Goal: Task Accomplishment & Management: Complete application form

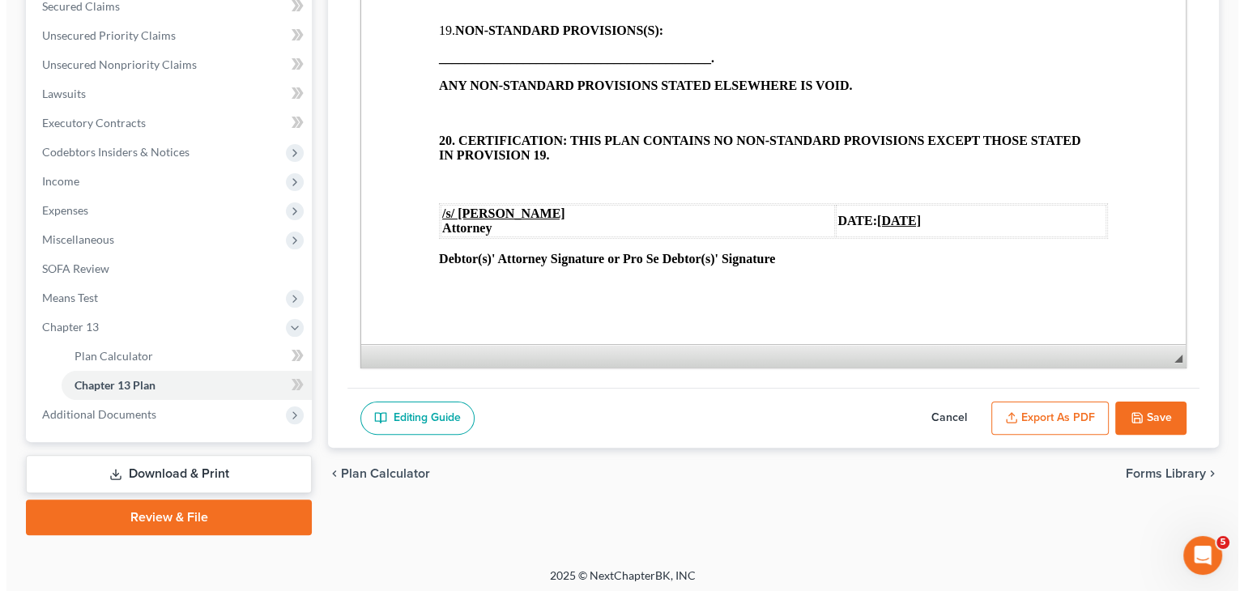
scroll to position [356, 0]
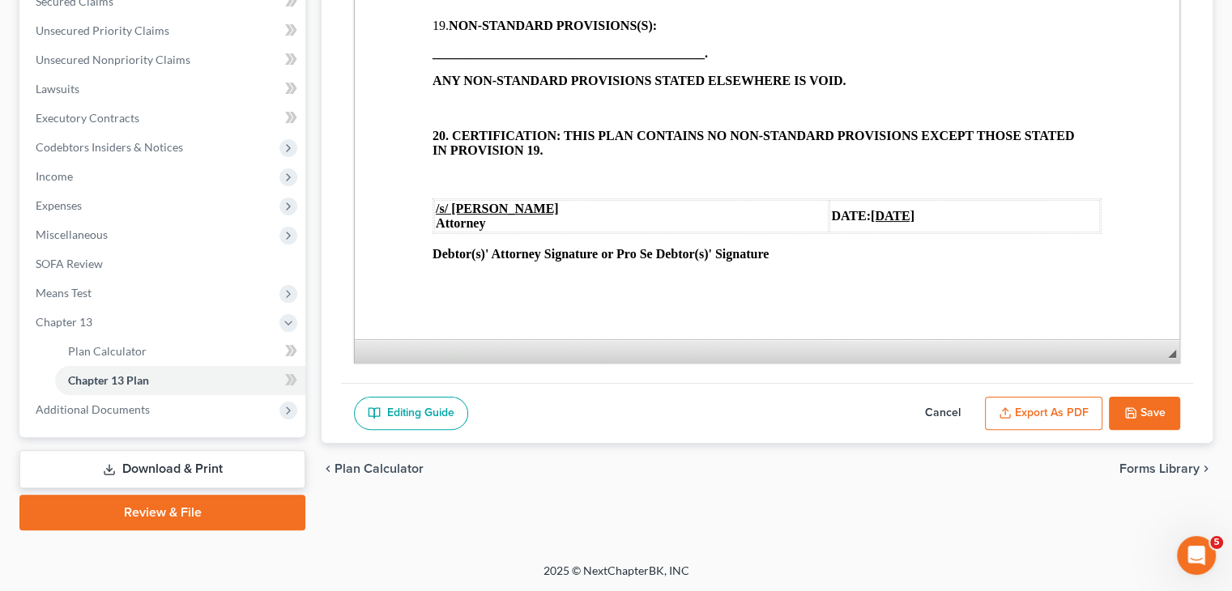
click at [1038, 415] on button "Export as PDF" at bounding box center [1043, 414] width 117 height 34
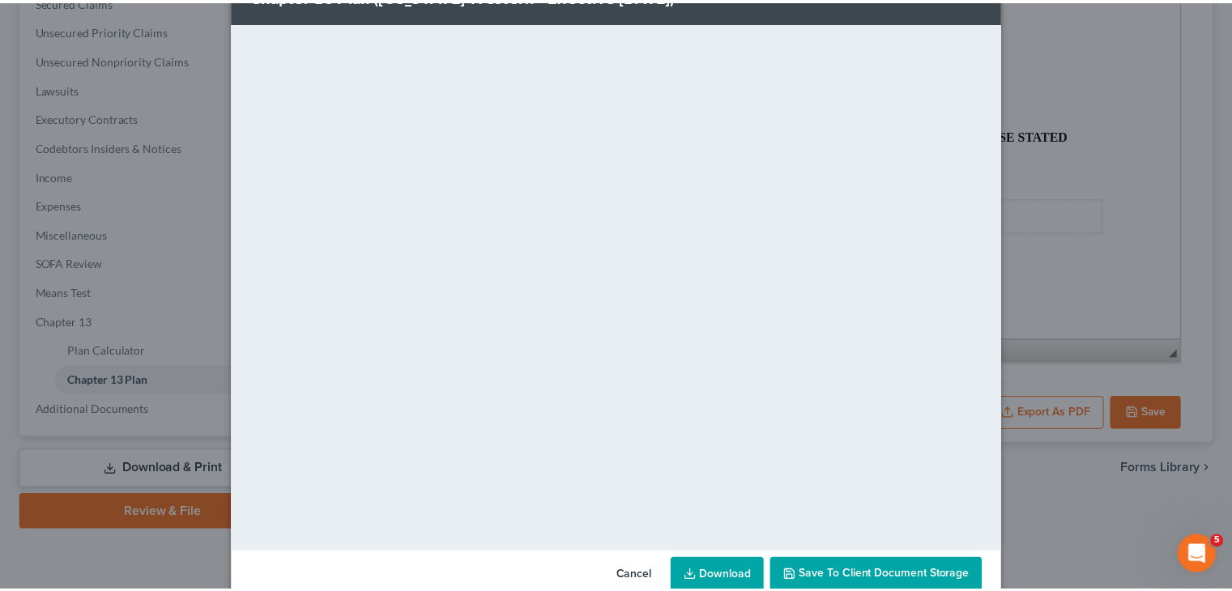
scroll to position [87, 0]
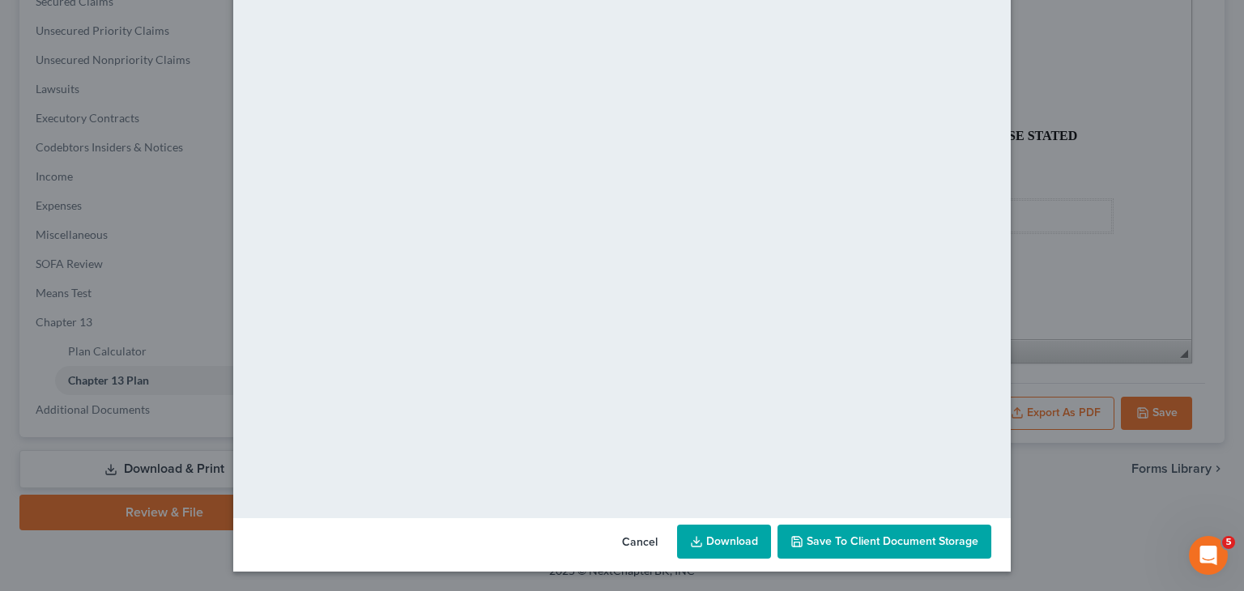
click at [708, 538] on link "Download" at bounding box center [724, 542] width 94 height 34
click at [647, 538] on button "Cancel" at bounding box center [640, 542] width 62 height 32
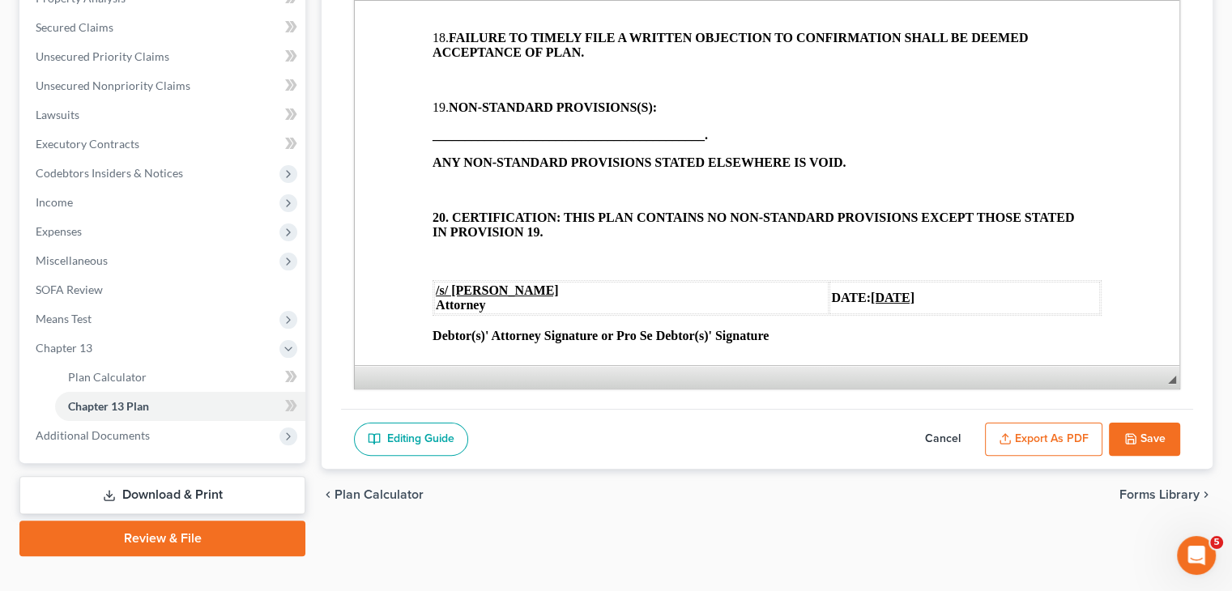
scroll to position [356, 0]
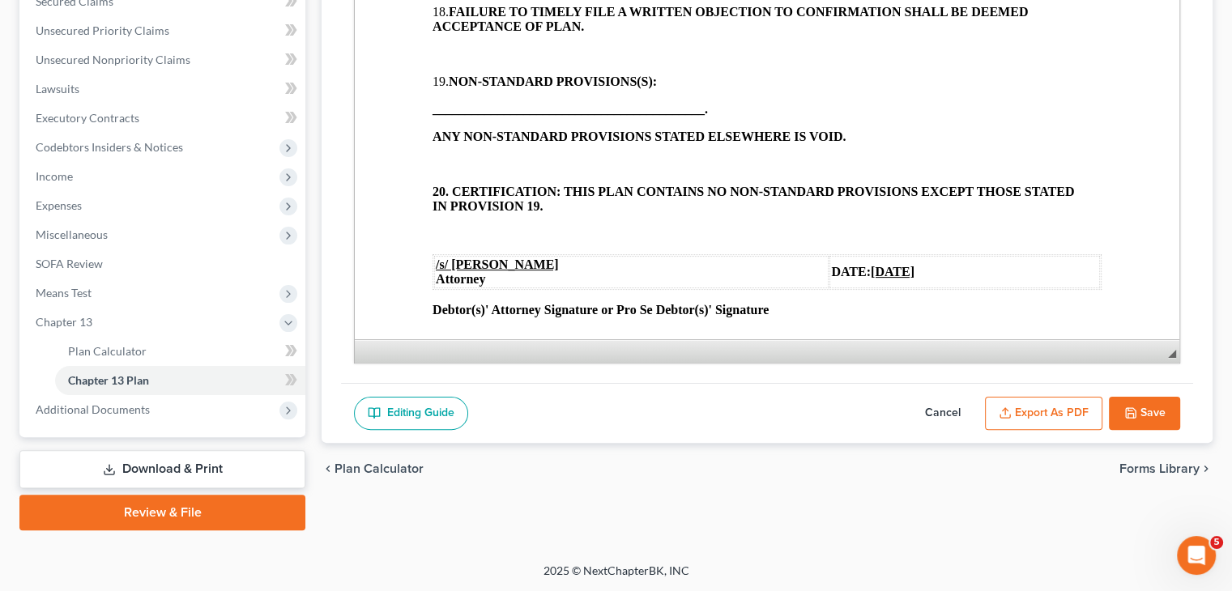
click at [173, 466] on link "Download & Print" at bounding box center [162, 469] width 286 height 38
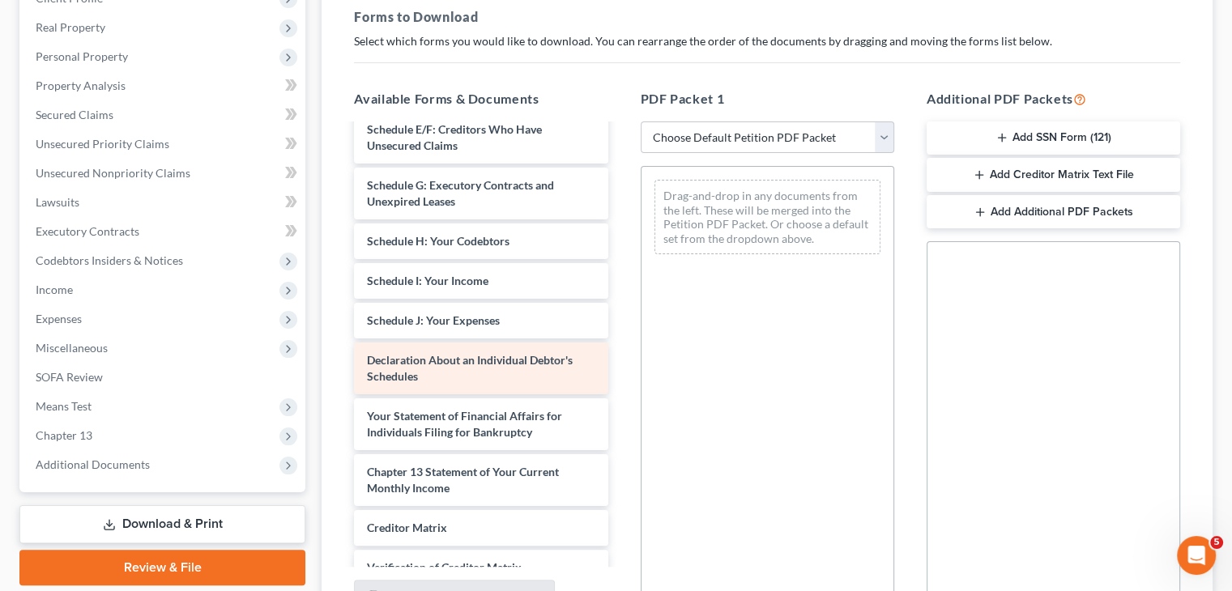
scroll to position [405, 0]
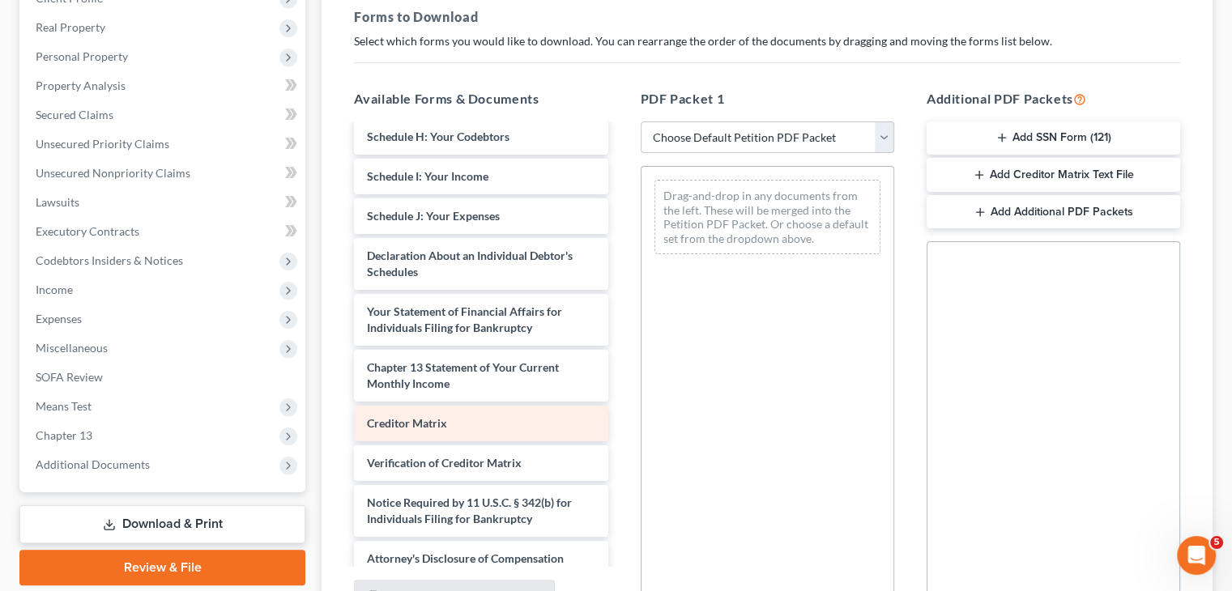
click at [427, 424] on span "Creditor Matrix" at bounding box center [407, 423] width 80 height 14
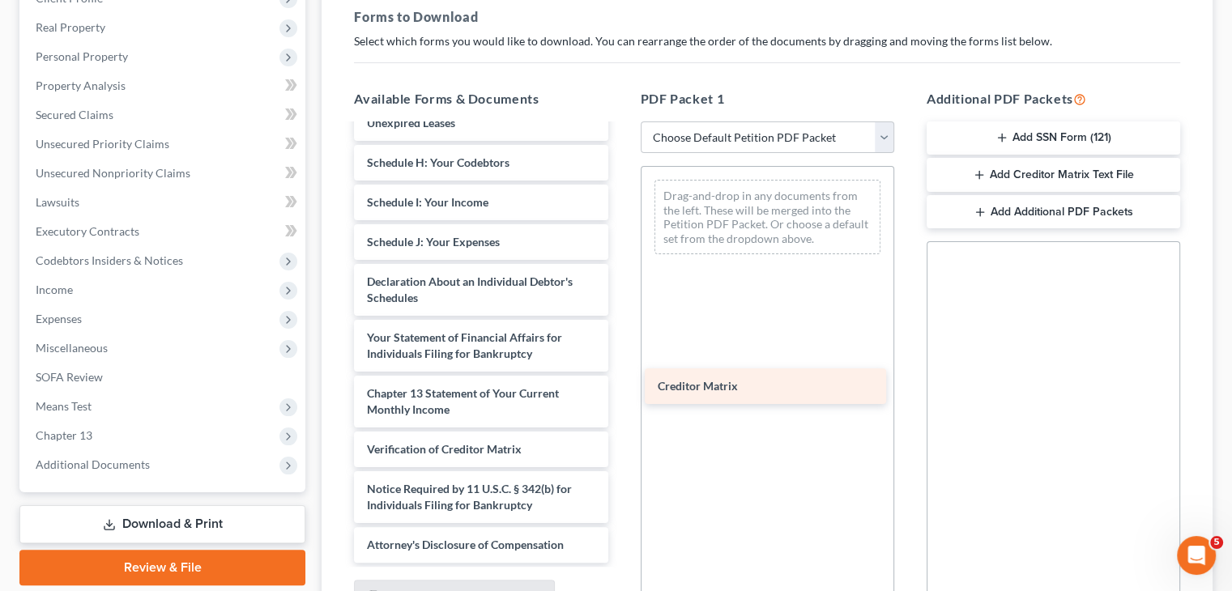
scroll to position [379, 0]
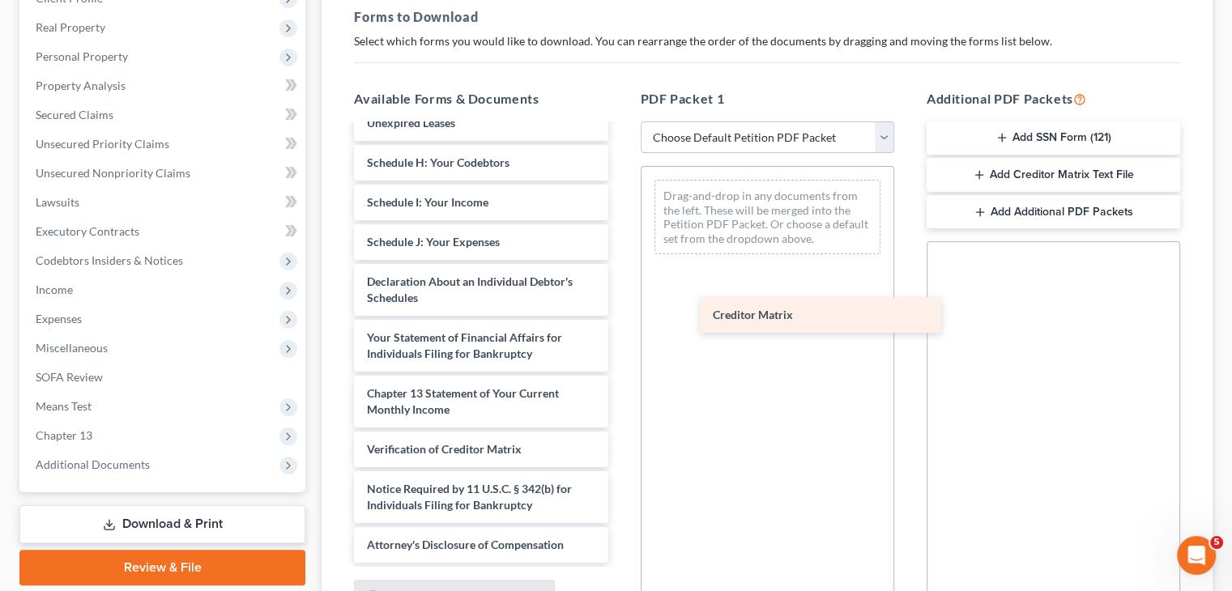
drag, startPoint x: 422, startPoint y: 422, endPoint x: 768, endPoint y: 315, distance: 361.9
click at [620, 315] on div "Creditor Matrix Installments Fee Sheets Voluntary Petition for Individuals Fili…" at bounding box center [480, 155] width 279 height 816
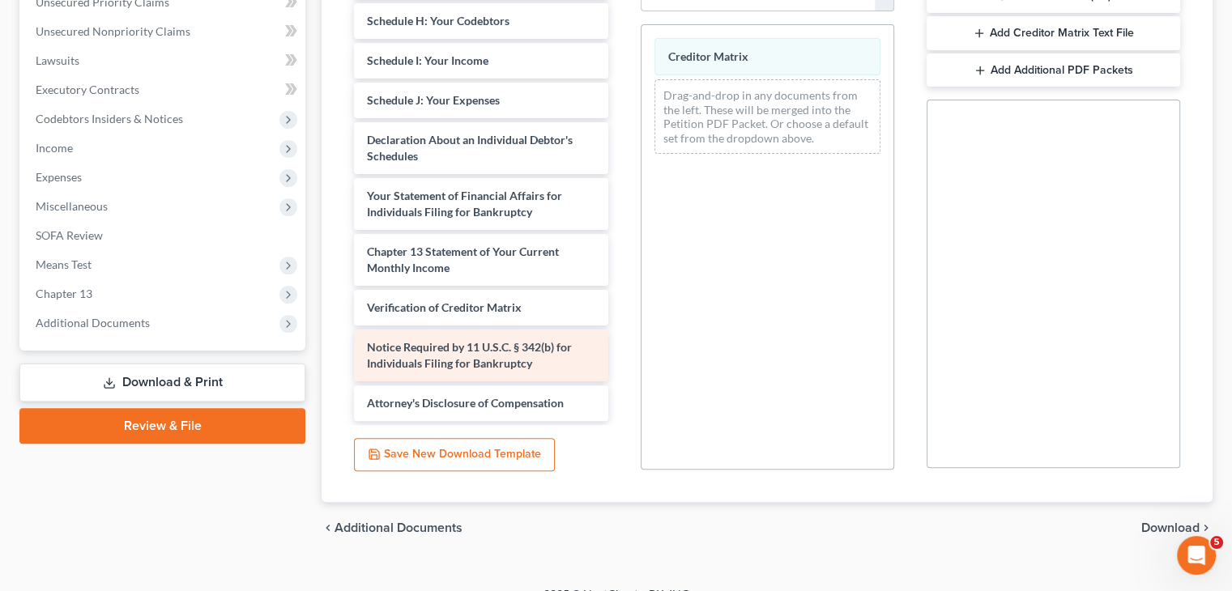
scroll to position [405, 0]
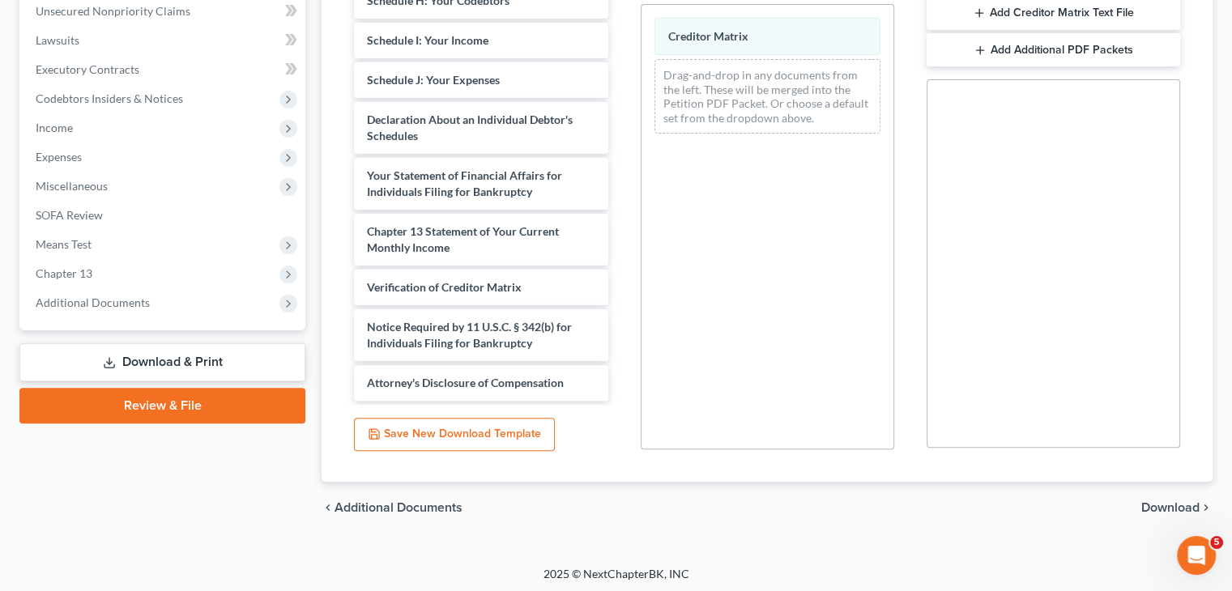
click at [491, 432] on button "Save New Download Template" at bounding box center [454, 435] width 201 height 34
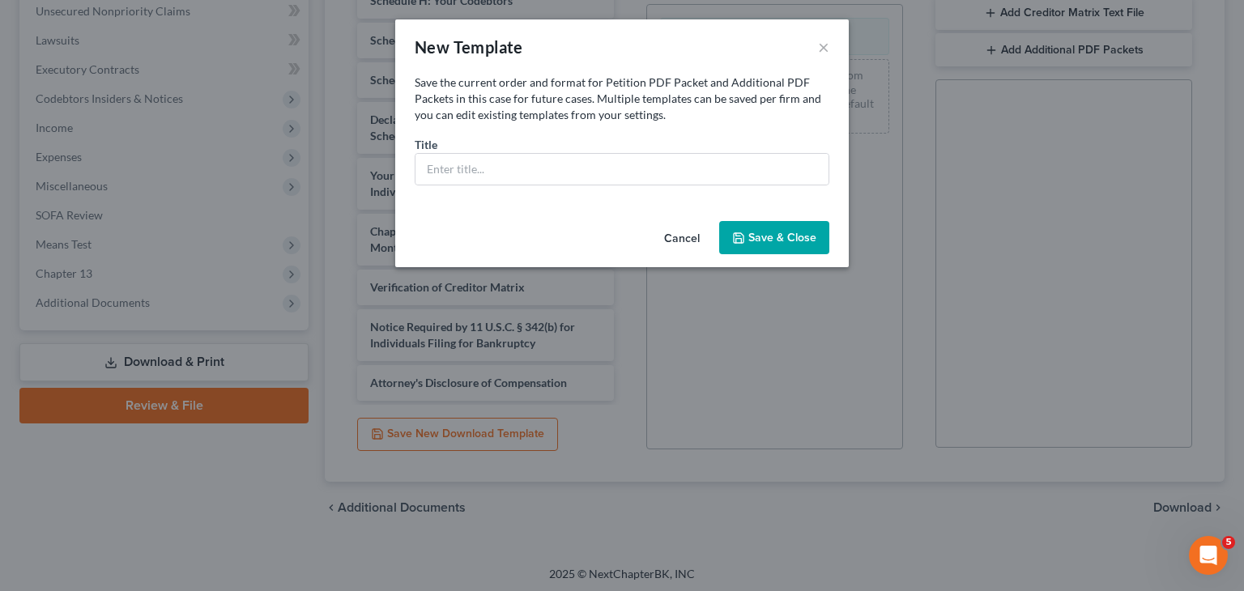
click at [691, 228] on button "Cancel" at bounding box center [682, 239] width 62 height 32
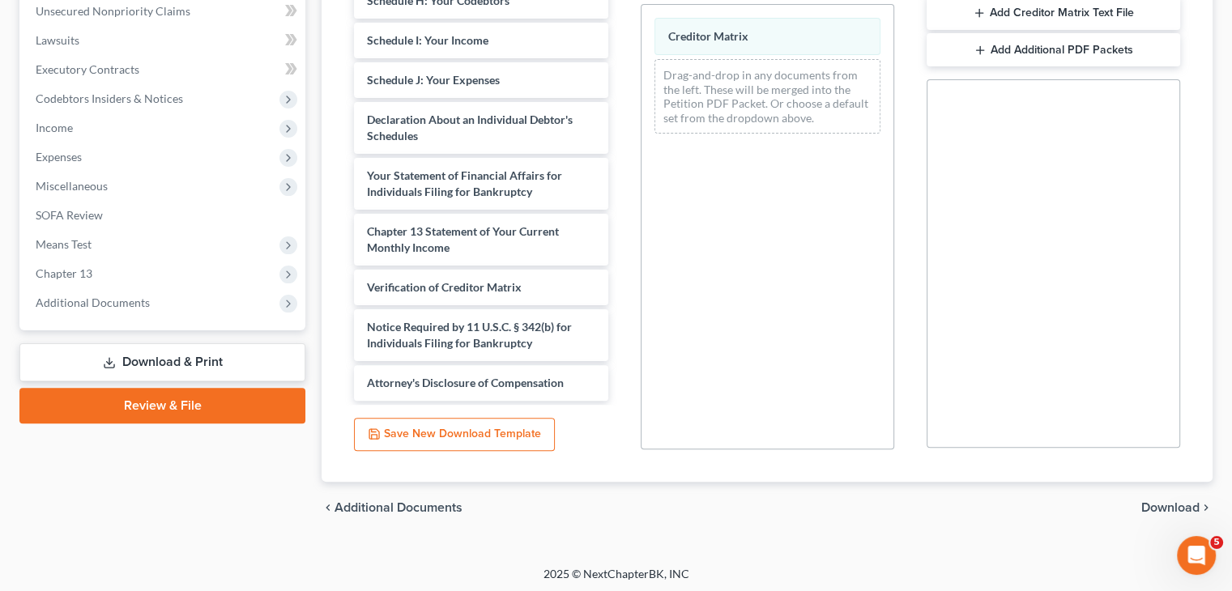
click at [1176, 503] on span "Download" at bounding box center [1170, 507] width 58 height 13
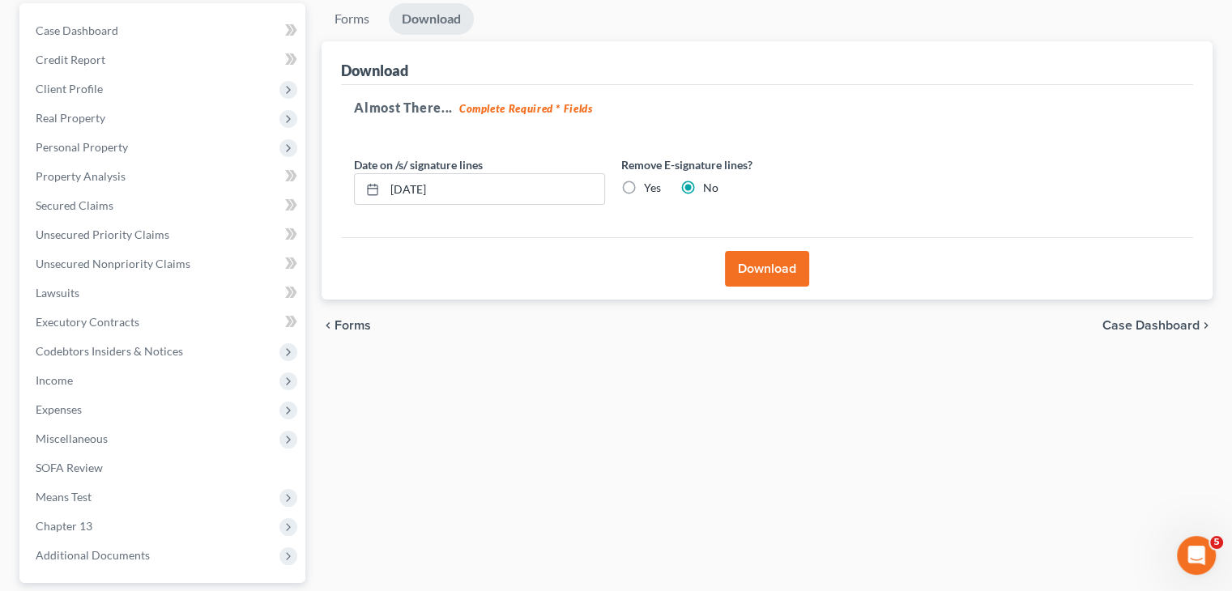
scroll to position [136, 0]
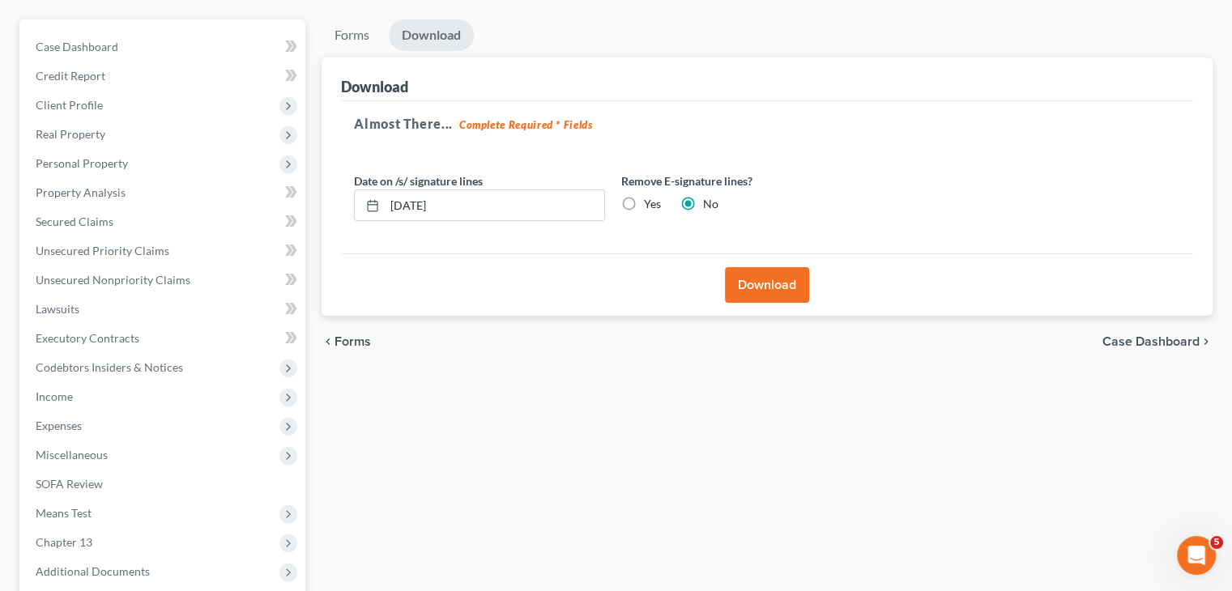
click at [770, 282] on button "Download" at bounding box center [767, 285] width 84 height 36
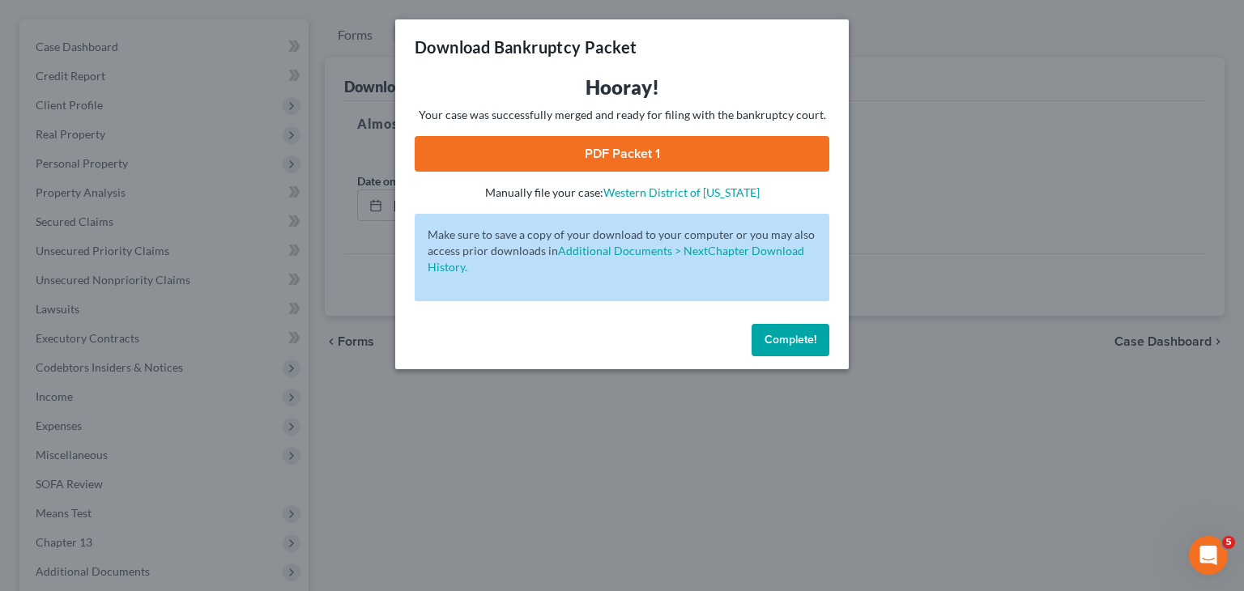
click at [630, 154] on link "PDF Packet 1" at bounding box center [622, 154] width 415 height 36
click at [781, 339] on span "Complete!" at bounding box center [790, 340] width 52 height 14
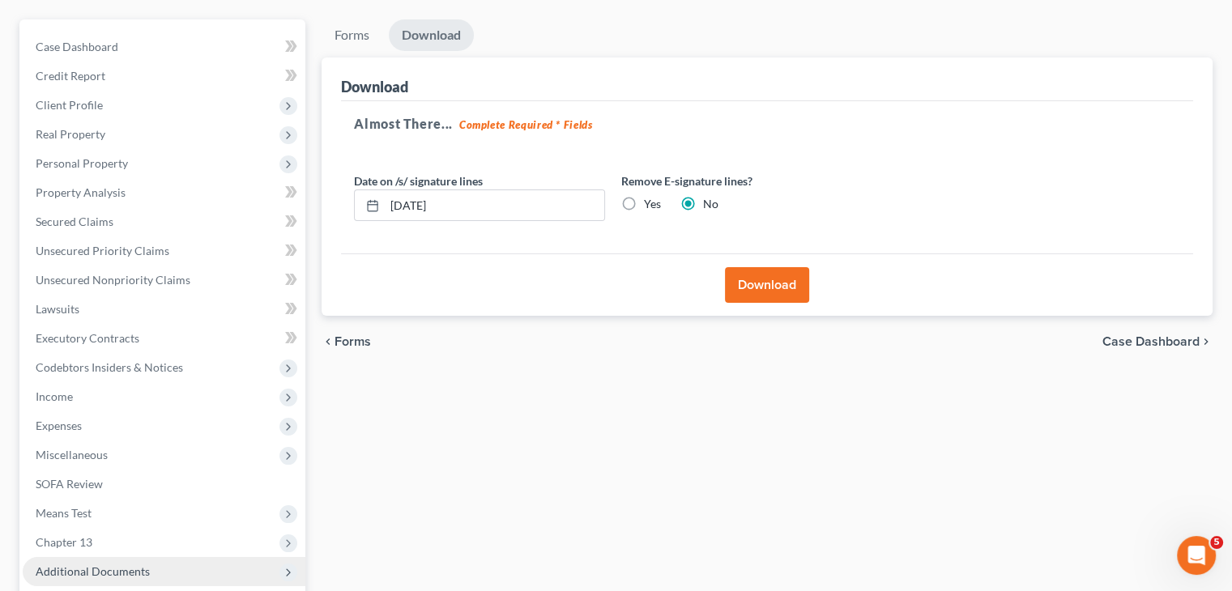
scroll to position [217, 0]
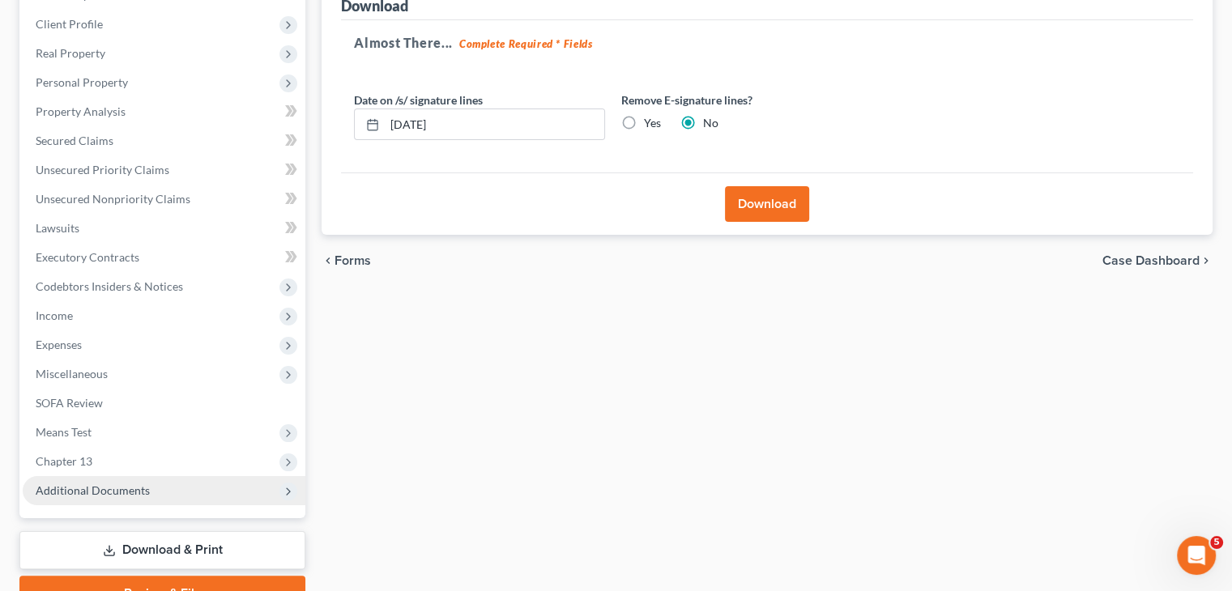
click at [136, 489] on span "Additional Documents" at bounding box center [93, 490] width 114 height 14
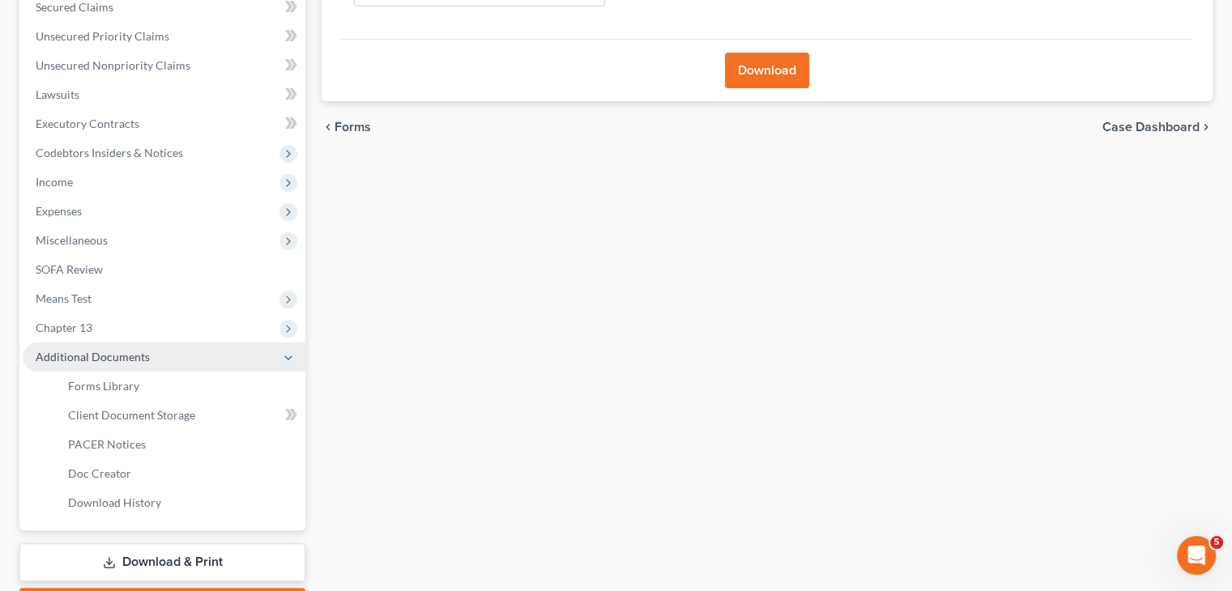
scroll to position [379, 0]
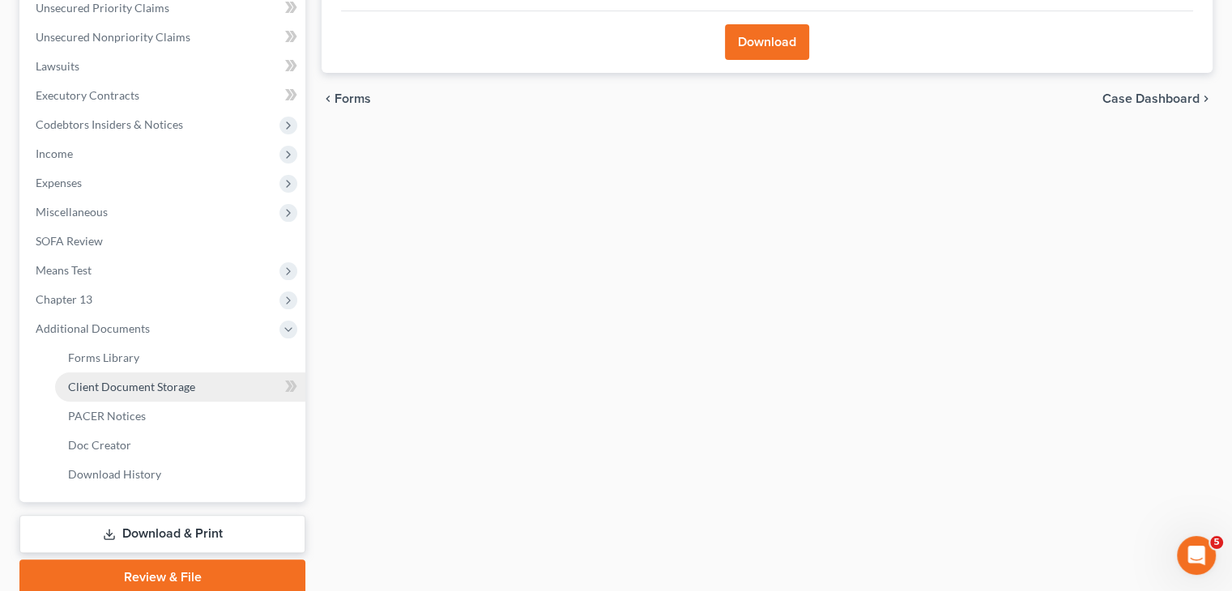
click at [121, 391] on span "Client Document Storage" at bounding box center [131, 387] width 127 height 14
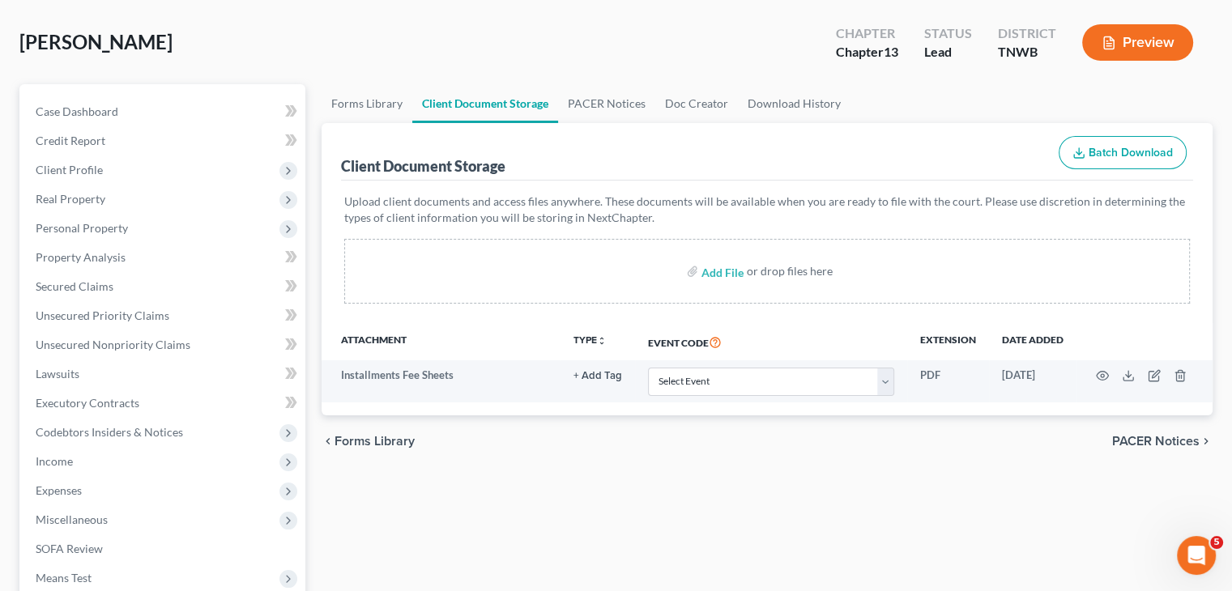
scroll to position [162, 0]
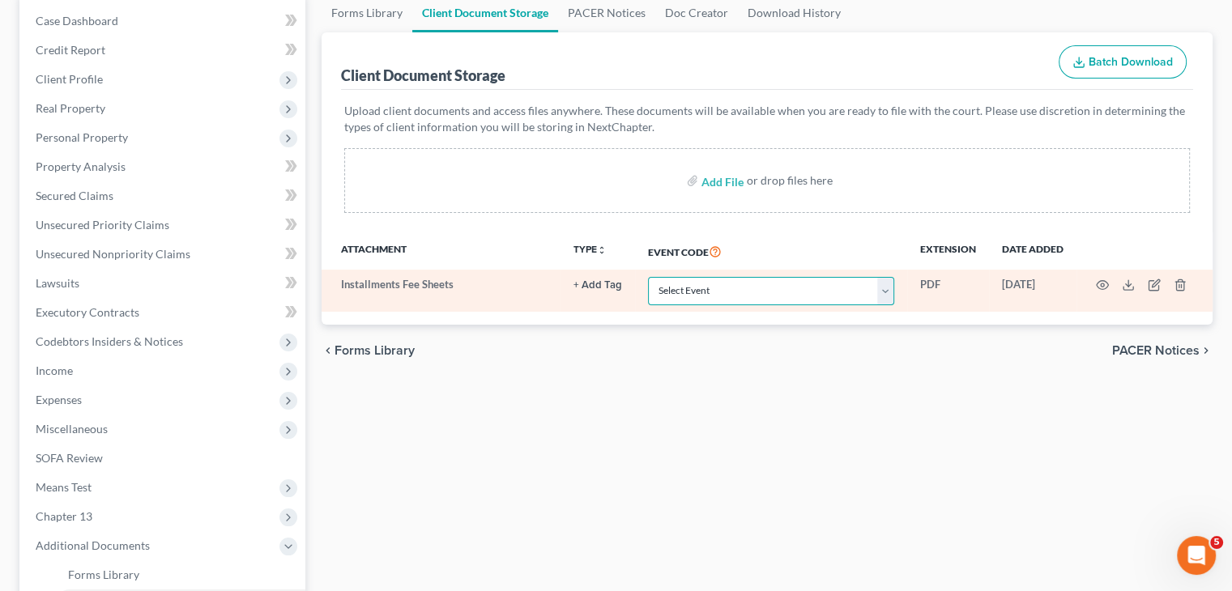
click at [881, 294] on select "Select Event 20 Largest Unsecured Creditors Amended Creditor Matrix (Fee) Amend…" at bounding box center [771, 291] width 246 height 28
select select "6"
click at [648, 277] on select "Select Event 20 Largest Unsecured Creditors Amended Creditor Matrix (Fee) Amend…" at bounding box center [771, 291] width 246 height 28
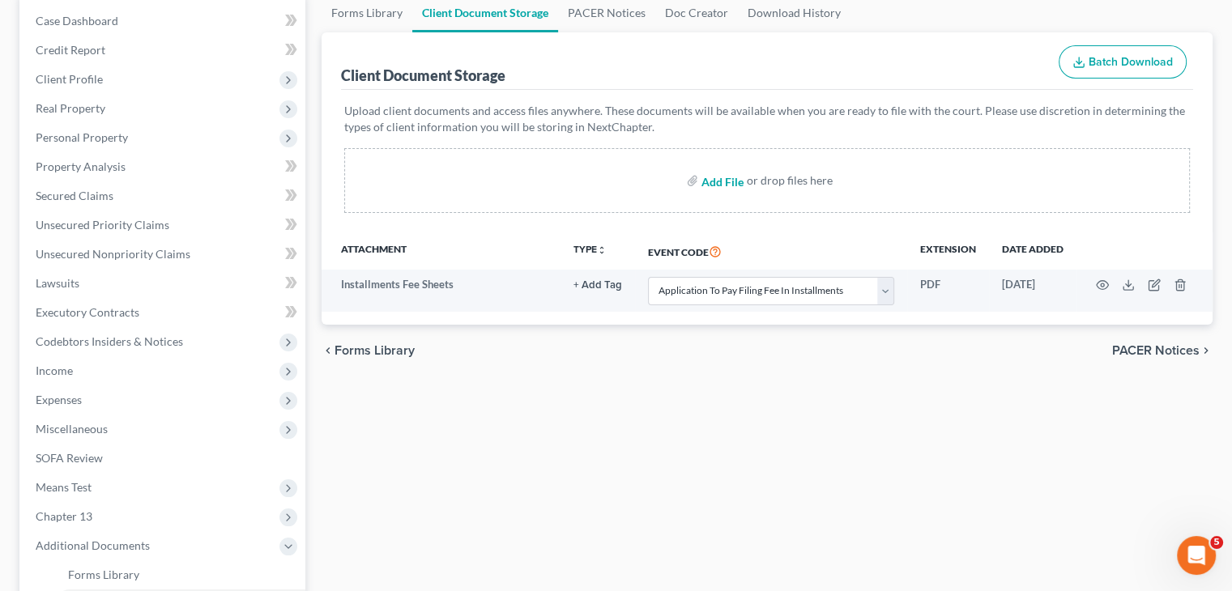
click at [725, 177] on input "file" at bounding box center [720, 180] width 39 height 29
type input "C:\fakepath\C13 Plan.pdf"
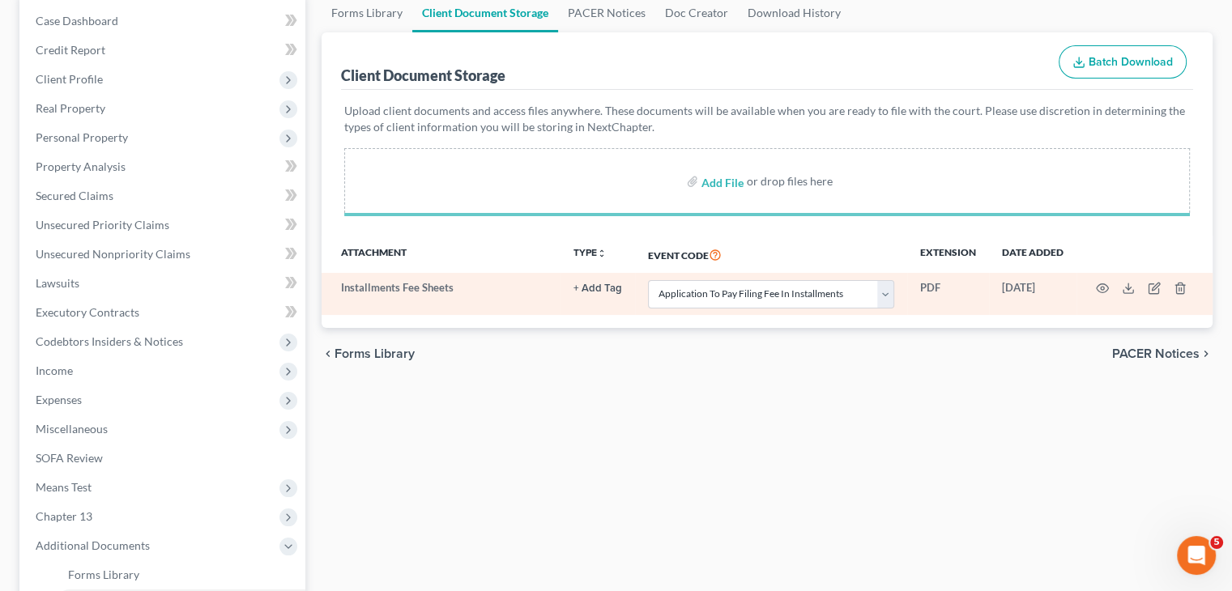
select select "6"
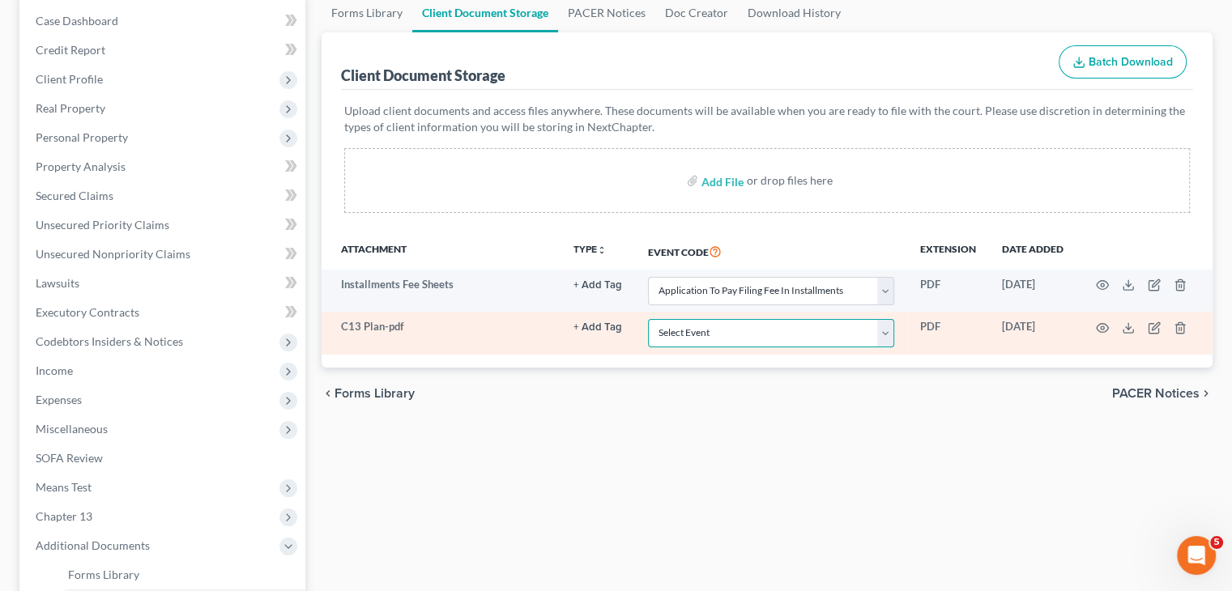
click at [884, 334] on select "Select Event 20 Largest Unsecured Creditors Amended Creditor Matrix (Fee) Amend…" at bounding box center [771, 333] width 246 height 28
select select "18"
click at [648, 319] on select "Select Event 20 Largest Unsecured Creditors Amended Creditor Matrix (Fee) Amend…" at bounding box center [771, 333] width 246 height 28
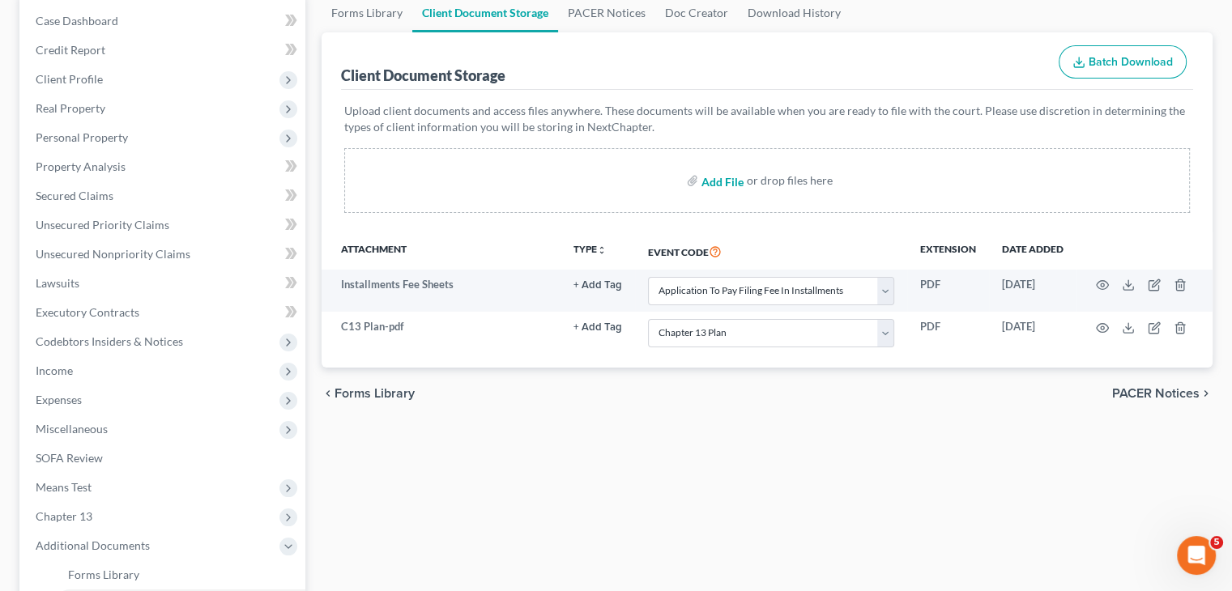
click at [721, 179] on input "file" at bounding box center [720, 180] width 39 height 29
type input "C:\fakepath\CC Cert.pdf"
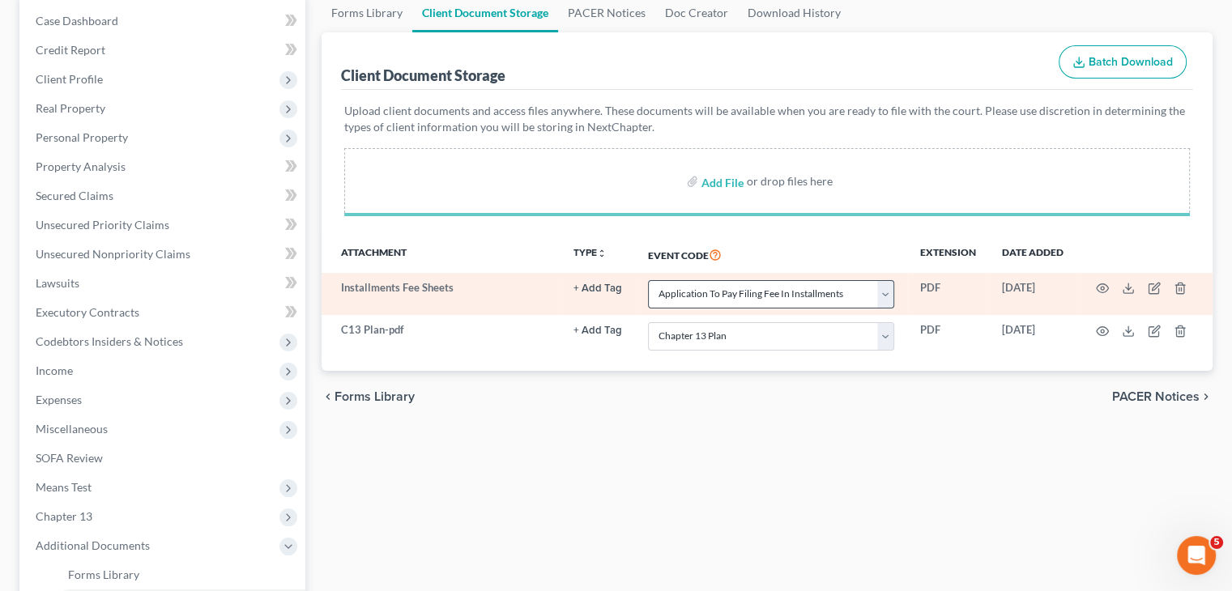
select select "6"
select select "18"
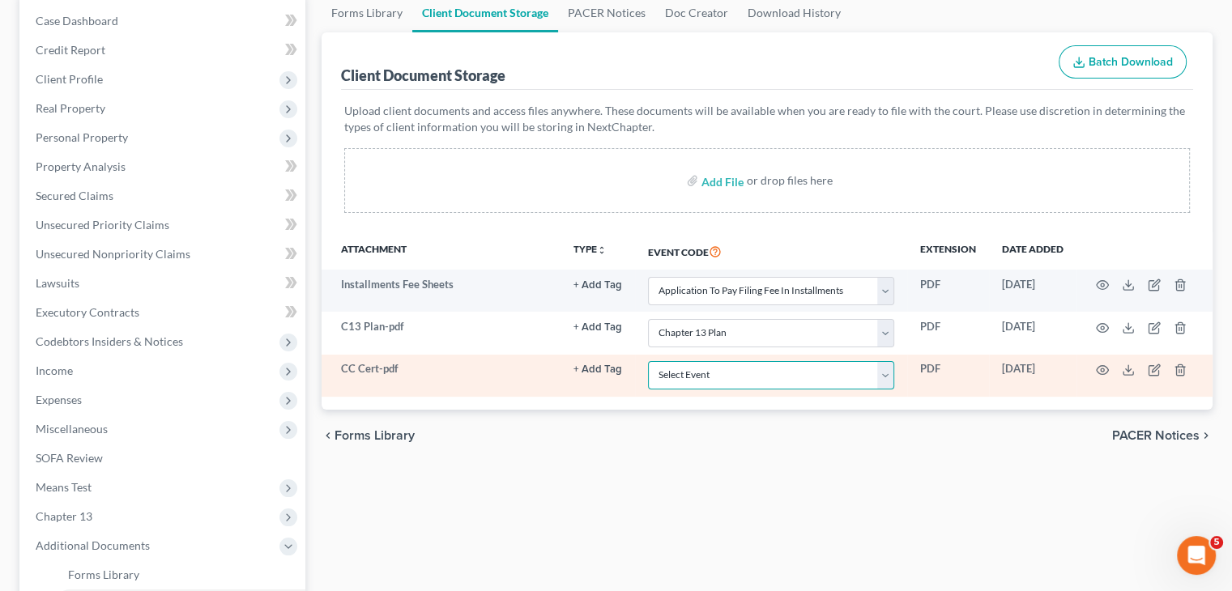
click at [887, 377] on select "Select Event 20 Largest Unsecured Creditors Amended Creditor Matrix (Fee) Amend…" at bounding box center [771, 375] width 246 height 28
select select "9"
click at [648, 361] on select "Select Event 20 Largest Unsecured Creditors Amended Creditor Matrix (Fee) Amend…" at bounding box center [771, 375] width 246 height 28
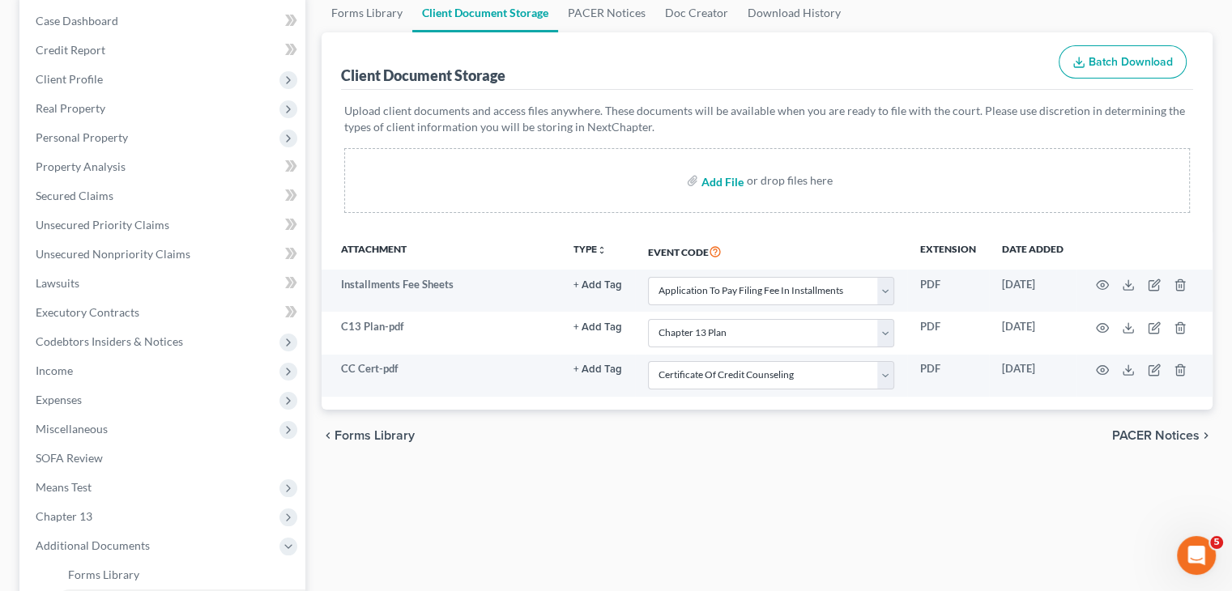
click at [734, 176] on input "file" at bounding box center [720, 180] width 39 height 29
type input "C:\fakepath\Matrix.pdf"
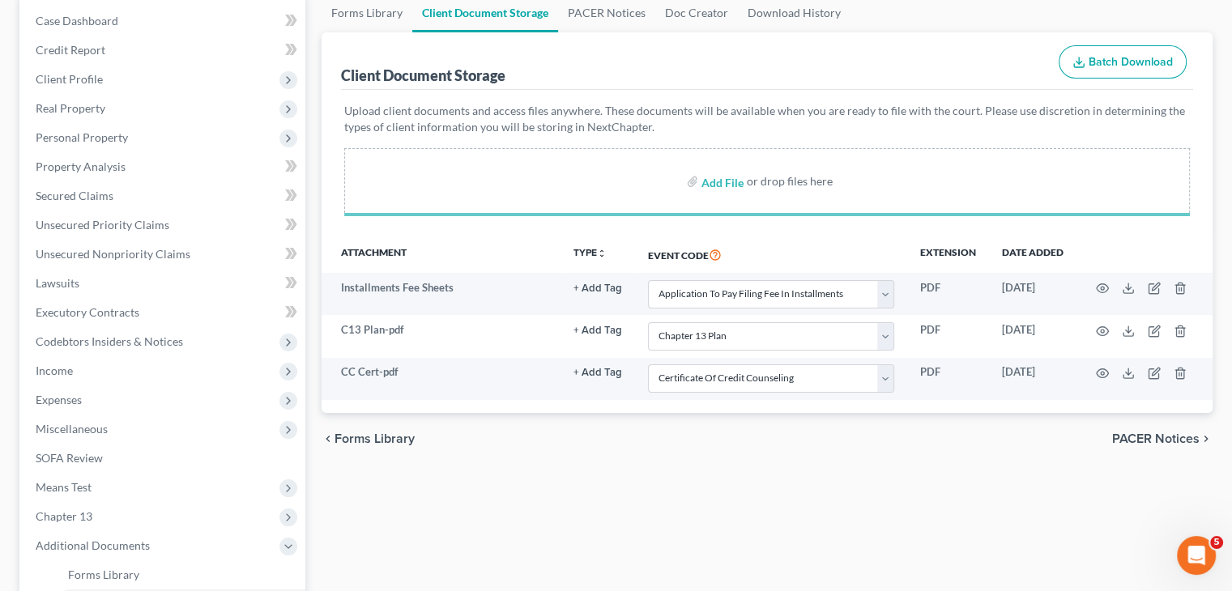
select select "6"
select select "18"
select select "9"
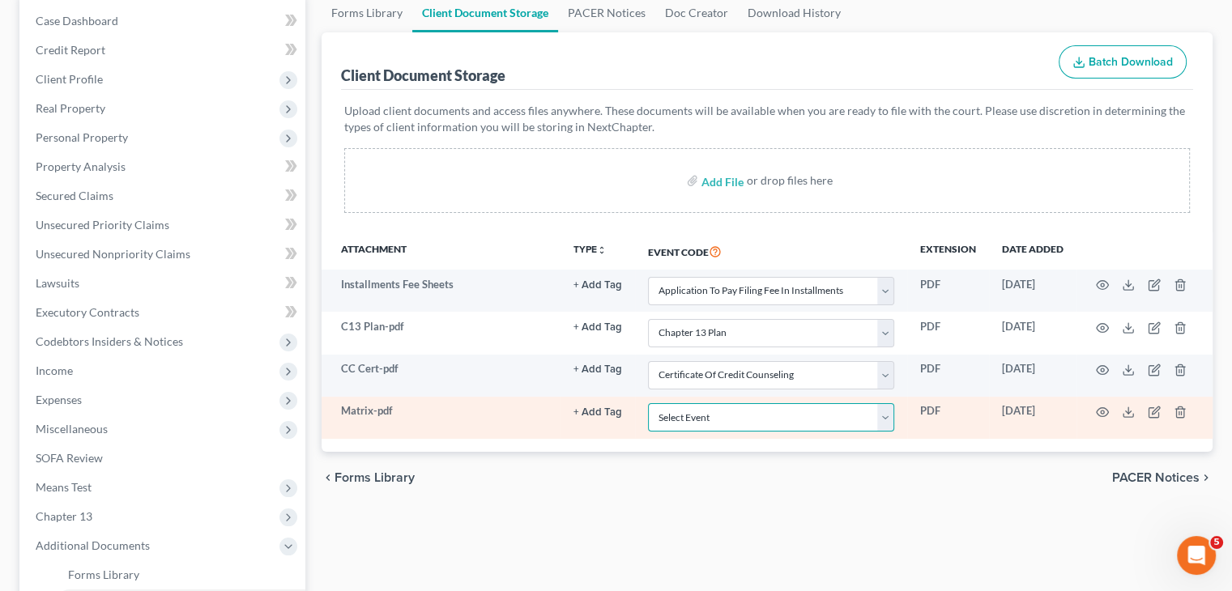
click at [888, 415] on select "Select Event 20 Largest Unsecured Creditors Amended Creditor Matrix (Fee) Amend…" at bounding box center [771, 417] width 246 height 28
select select "30"
click at [648, 403] on select "Select Event 20 Largest Unsecured Creditors Amended Creditor Matrix (Fee) Amend…" at bounding box center [771, 417] width 246 height 28
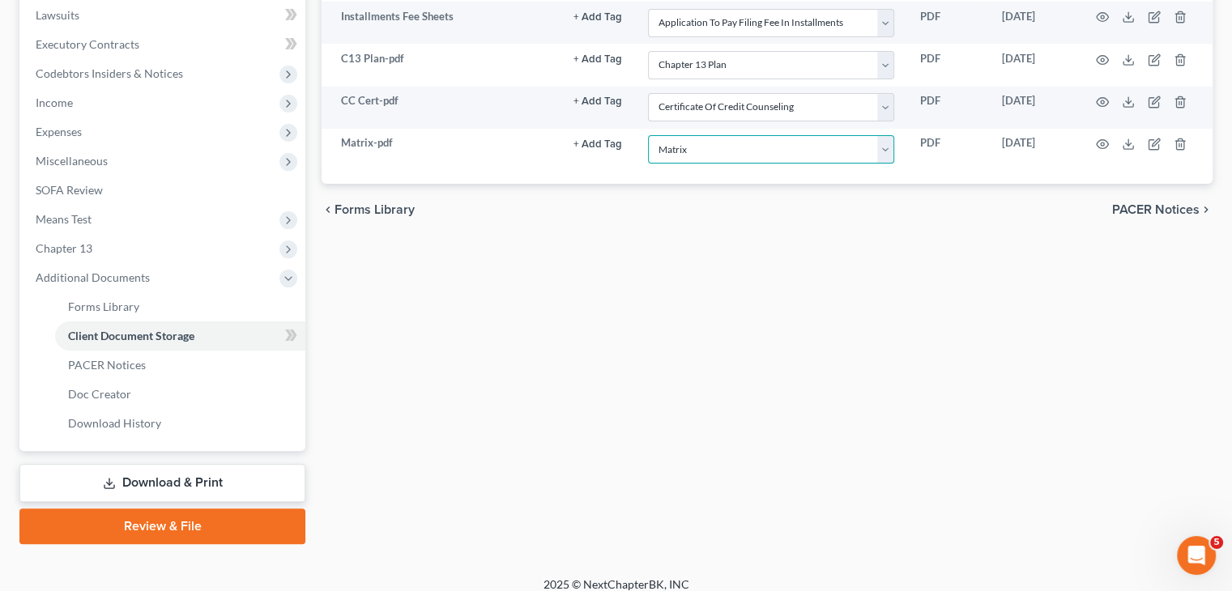
scroll to position [444, 0]
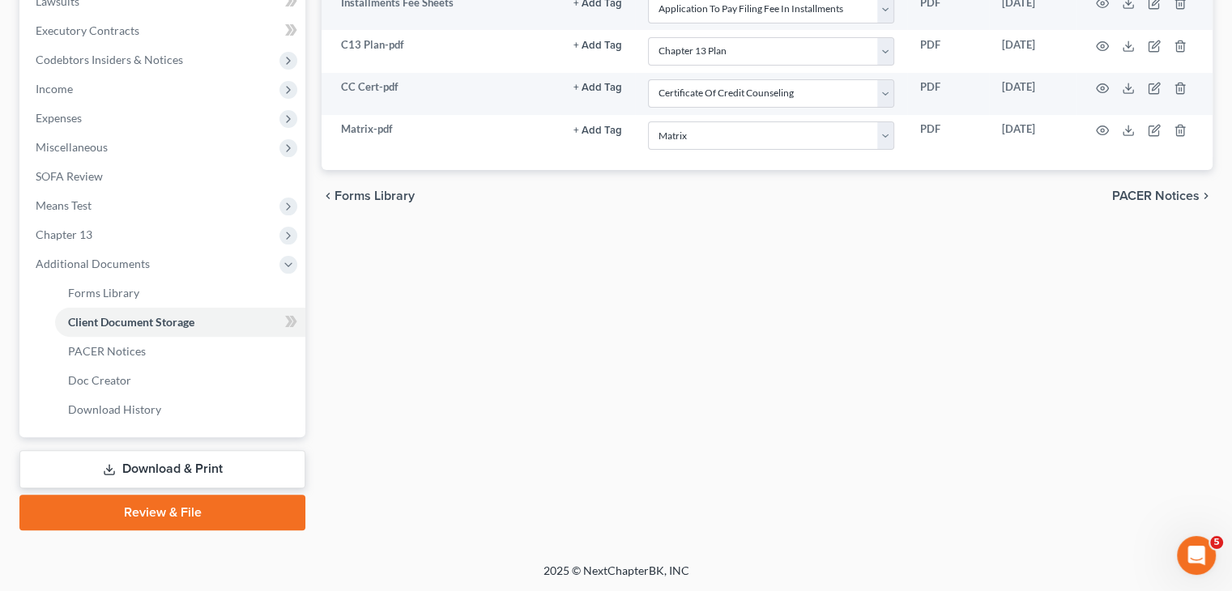
drag, startPoint x: 195, startPoint y: 506, endPoint x: 358, endPoint y: 508, distance: 162.8
click at [195, 506] on link "Review & File" at bounding box center [162, 513] width 286 height 36
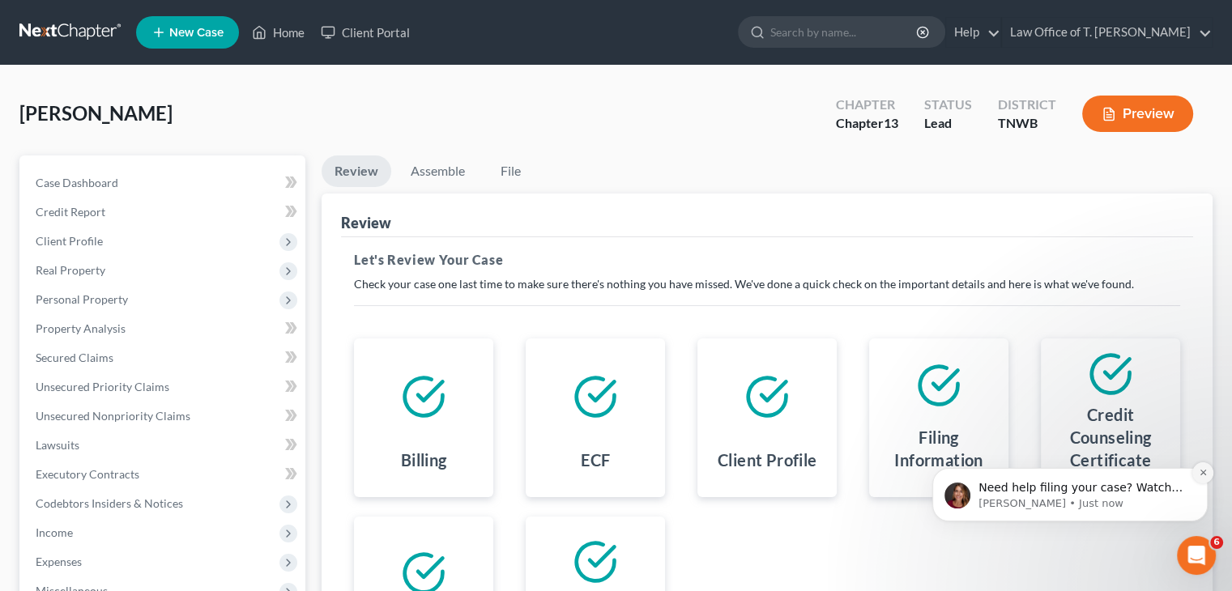
click at [1204, 476] on icon "Dismiss notification" at bounding box center [1202, 472] width 9 height 9
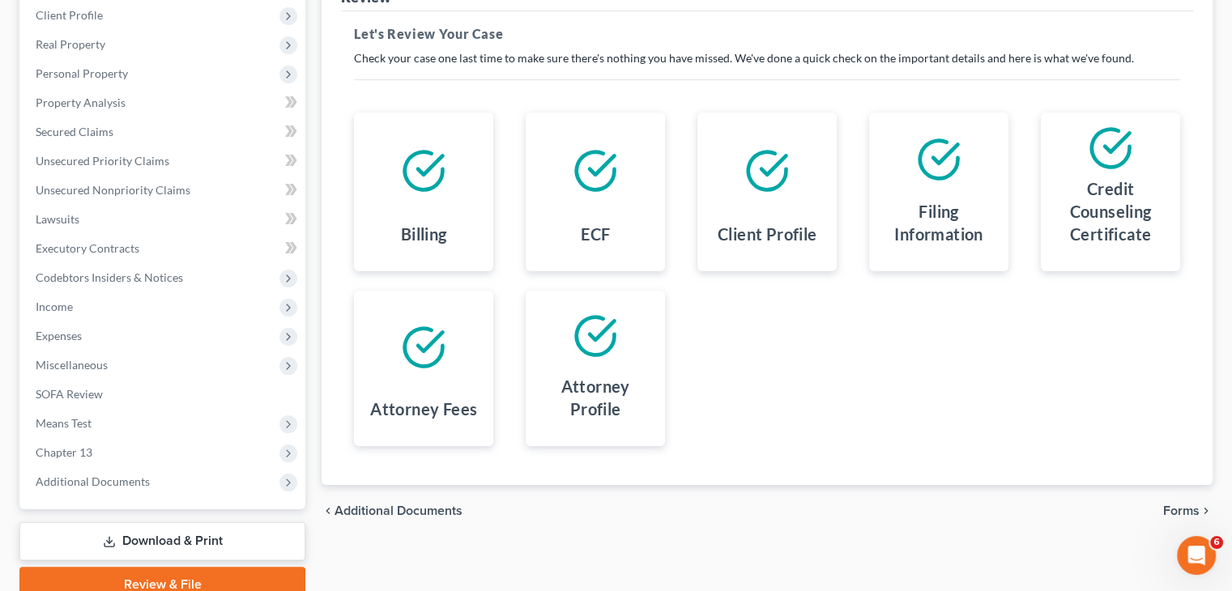
scroll to position [298, 0]
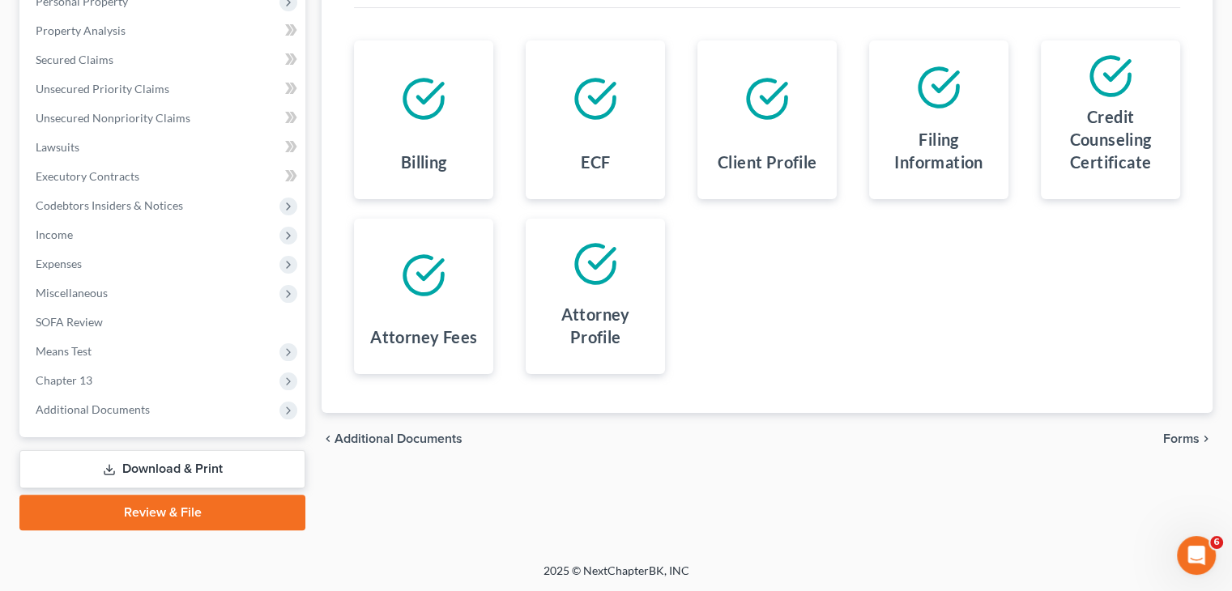
click at [1183, 436] on span "Forms" at bounding box center [1181, 438] width 36 height 13
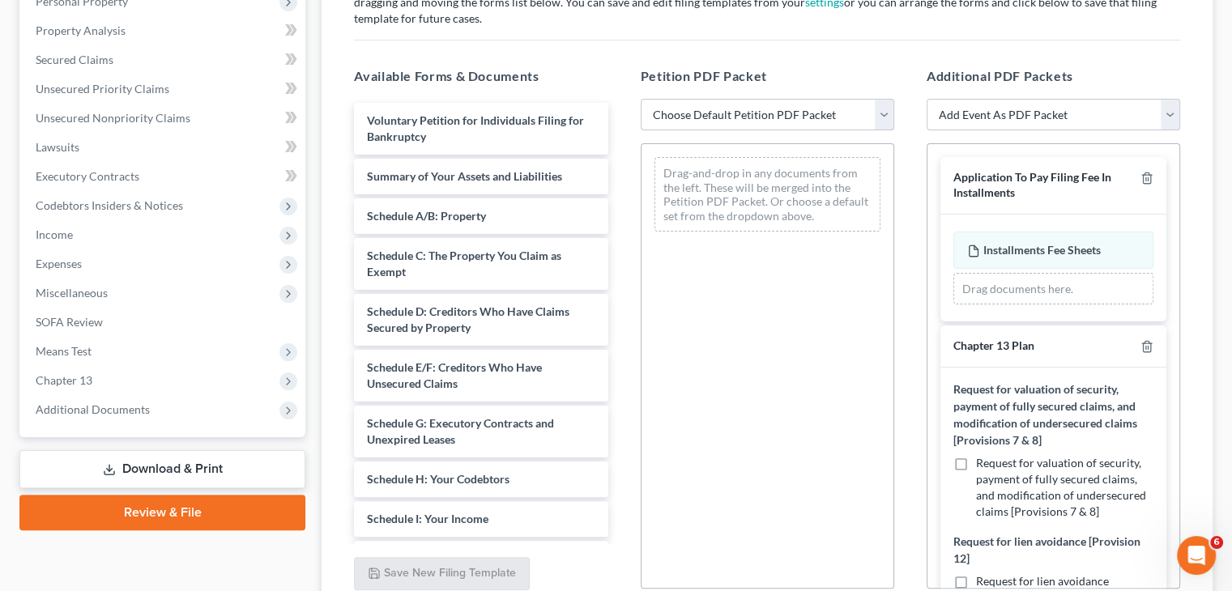
click at [887, 117] on select "Choose Default Petition PDF Packet Emergency Filing (Voluntary Petition and Cre…" at bounding box center [766, 115] width 253 height 32
select select "1"
click at [640, 99] on select "Choose Default Petition PDF Packet Emergency Filing (Voluntary Petition and Cre…" at bounding box center [766, 115] width 253 height 32
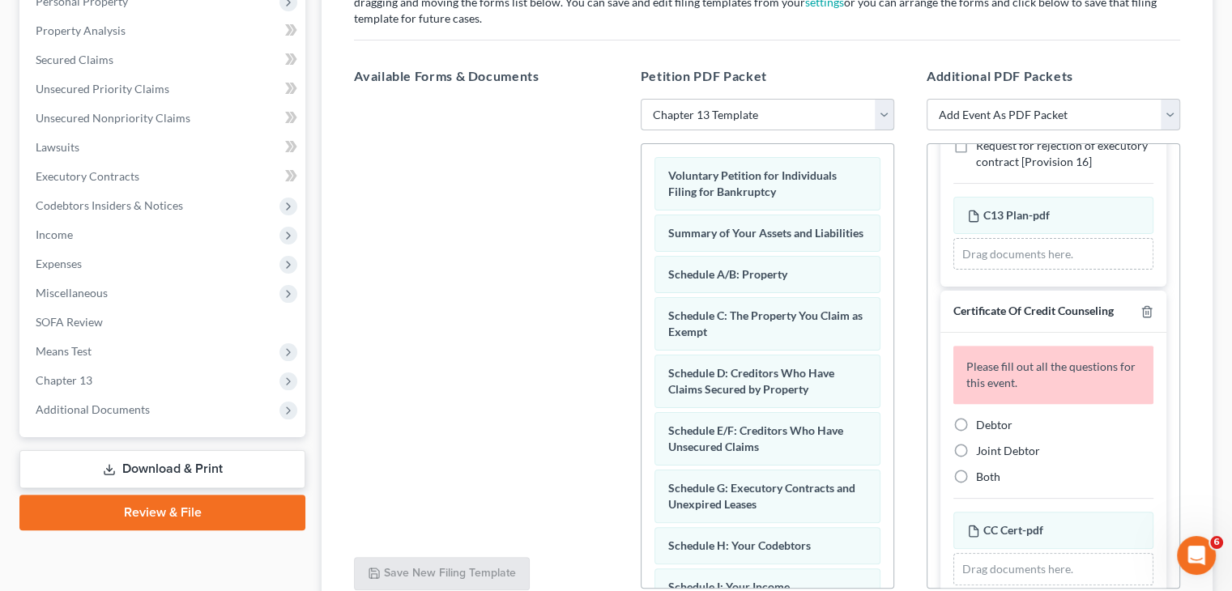
scroll to position [729, 0]
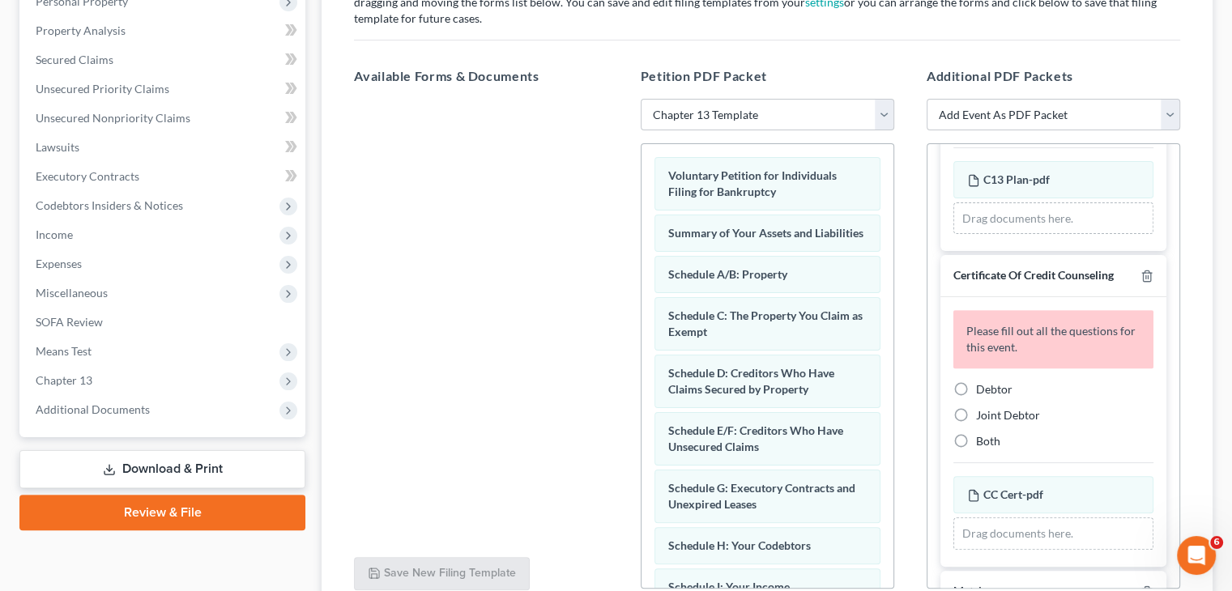
click at [976, 398] on label "Debtor" at bounding box center [994, 389] width 36 height 16
click at [982, 392] on input "Debtor" at bounding box center [987, 386] width 11 height 11
radio input "true"
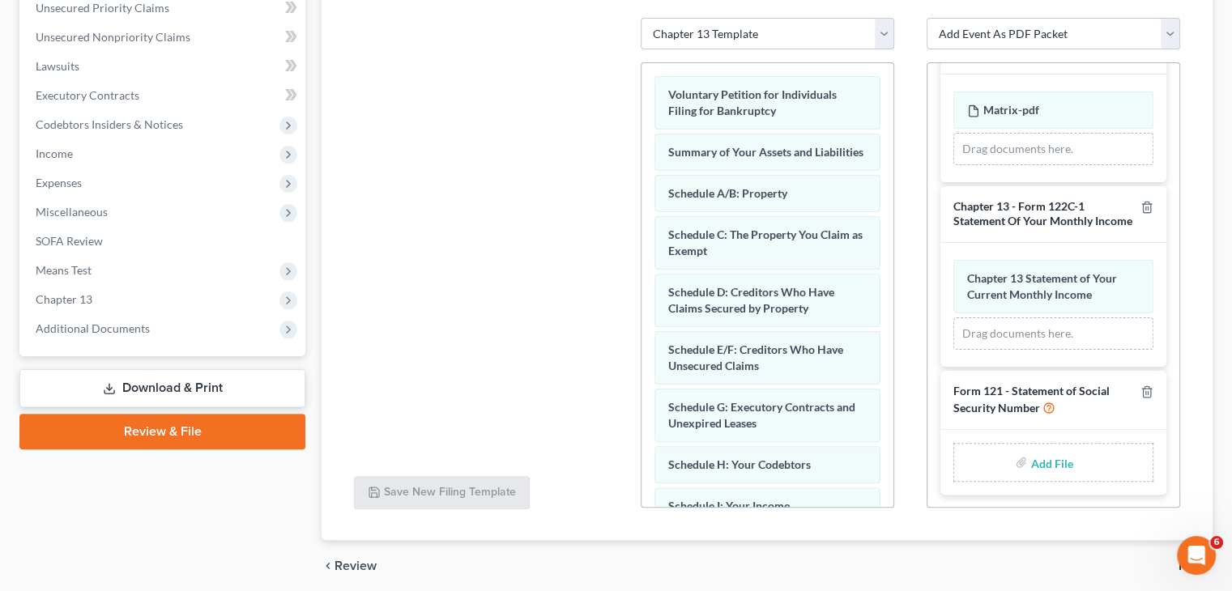
scroll to position [440, 0]
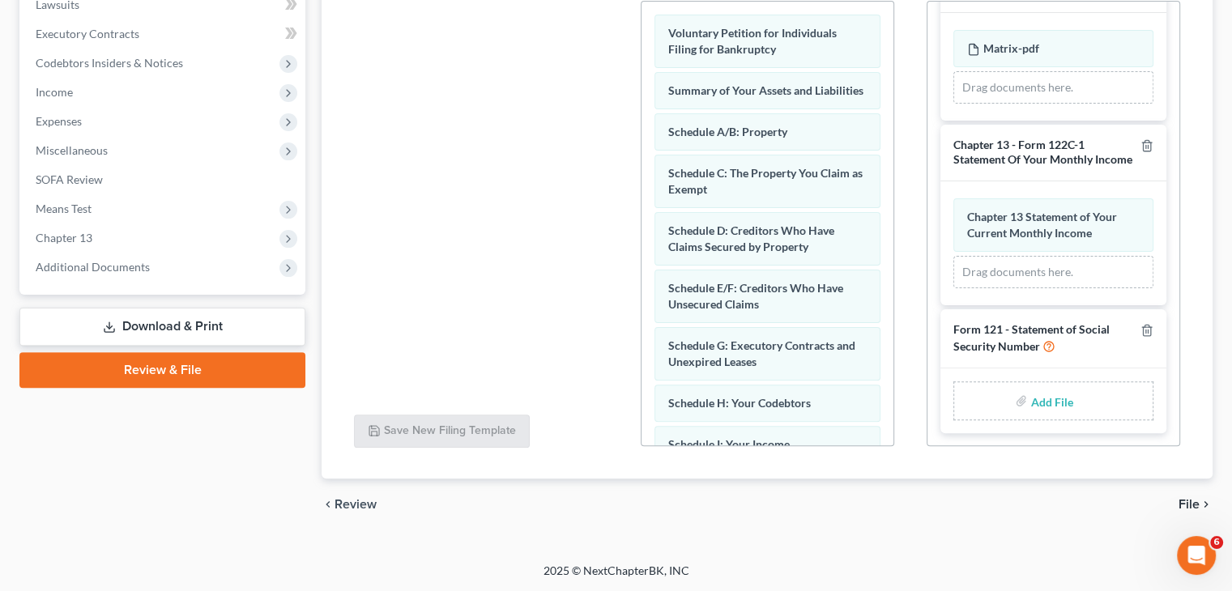
click at [1192, 503] on span "File" at bounding box center [1188, 504] width 21 height 13
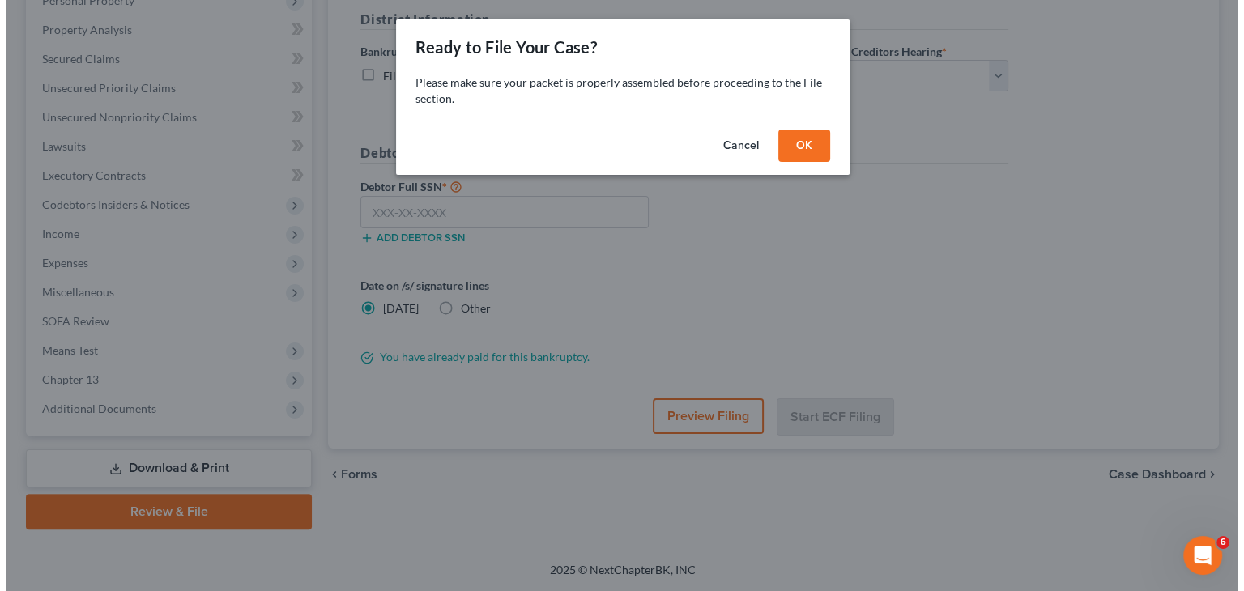
scroll to position [298, 0]
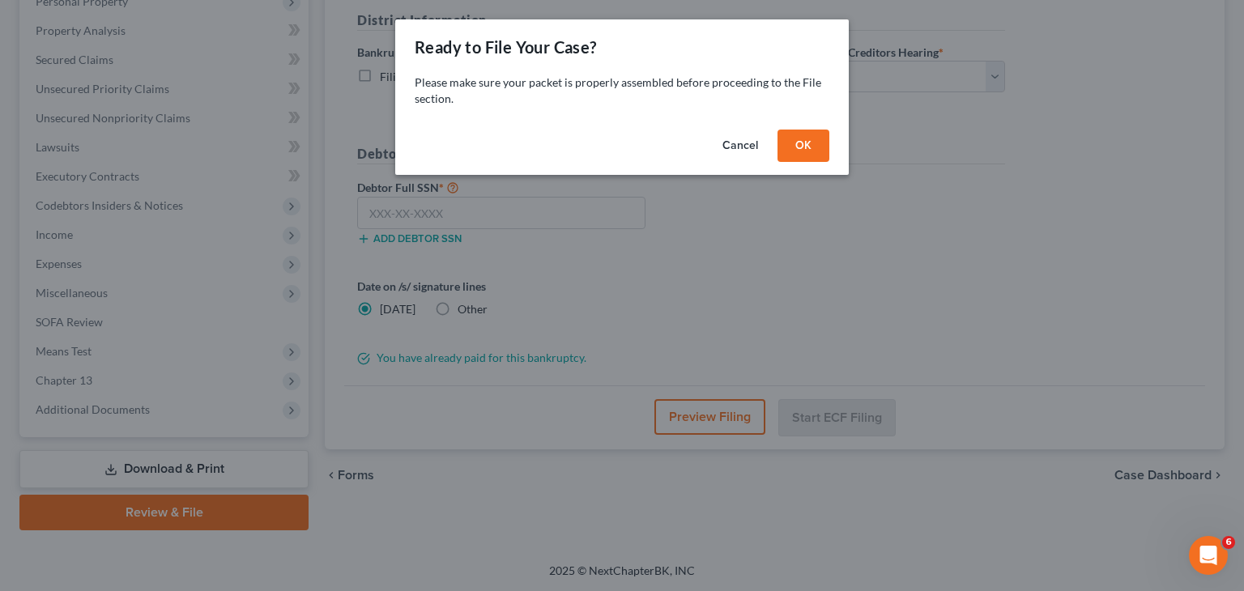
click at [803, 147] on button "OK" at bounding box center [803, 146] width 52 height 32
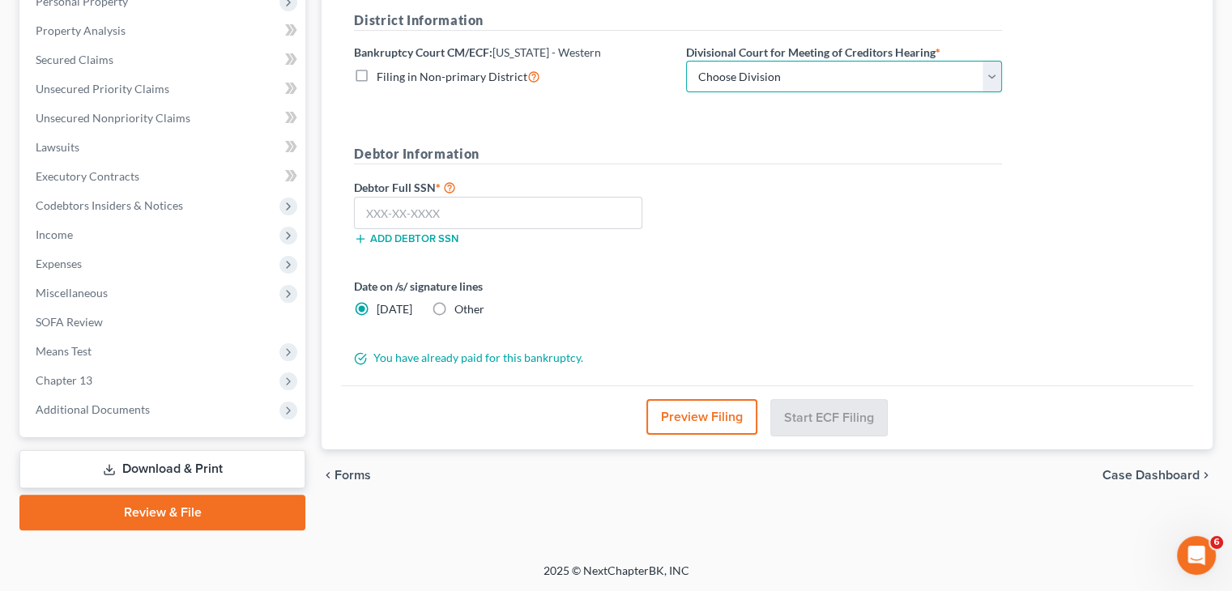
click at [993, 78] on select "Choose Division [PERSON_NAME] Memphis" at bounding box center [844, 77] width 316 height 32
select select "0"
click at [686, 61] on select "Choose Division [PERSON_NAME] Memphis" at bounding box center [844, 77] width 316 height 32
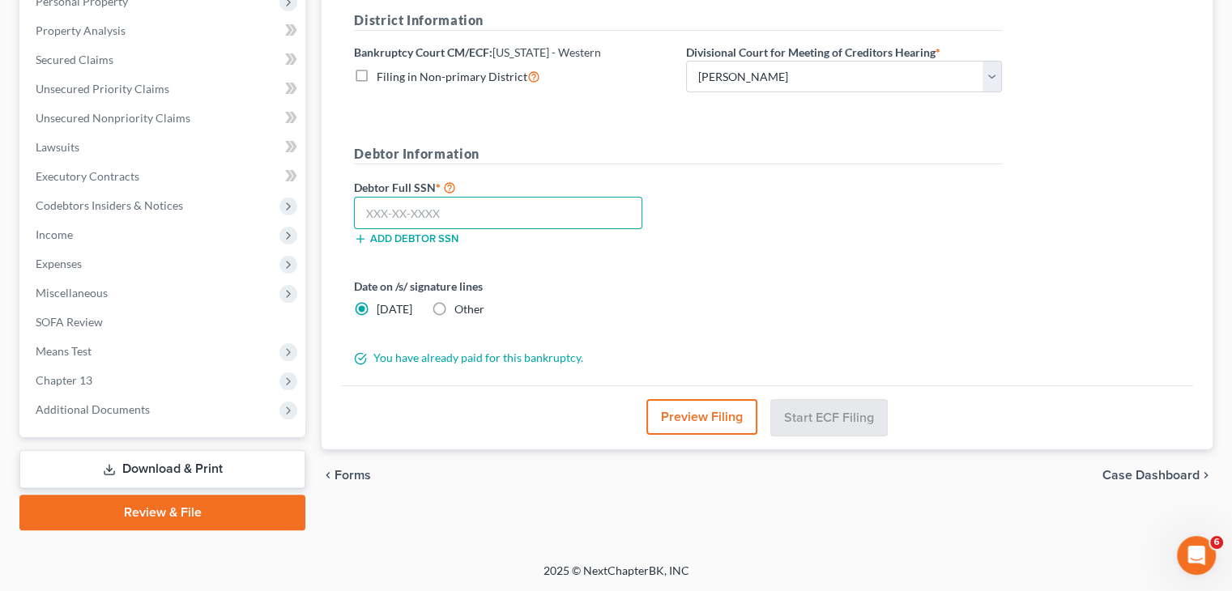
click at [490, 205] on input "text" at bounding box center [498, 213] width 288 height 32
type input "454-37-0992"
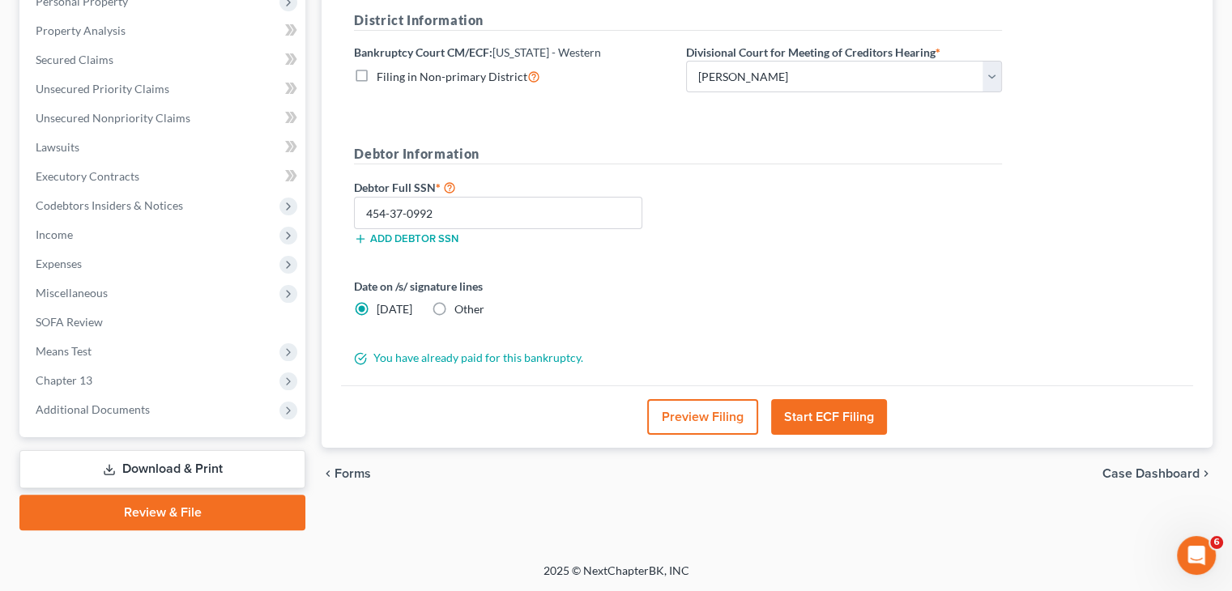
click at [858, 411] on button "Start ECF Filing" at bounding box center [829, 417] width 116 height 36
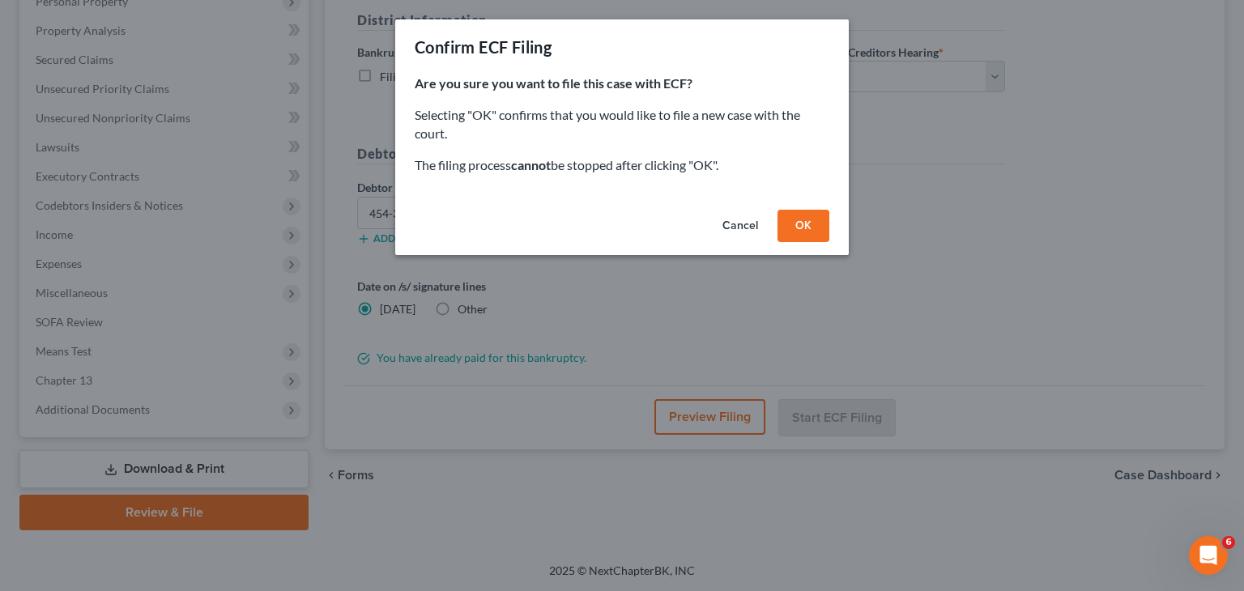
click at [800, 219] on button "OK" at bounding box center [803, 226] width 52 height 32
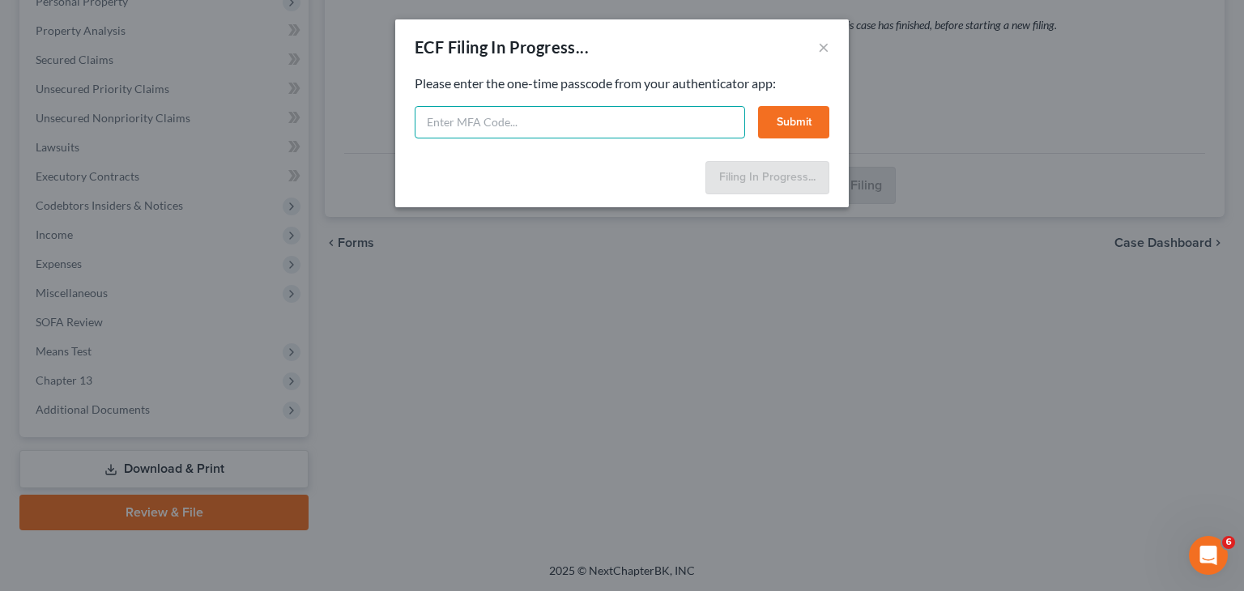
click at [648, 117] on input "text" at bounding box center [580, 122] width 330 height 32
type input "864078"
click at [804, 119] on button "Submit" at bounding box center [793, 122] width 71 height 32
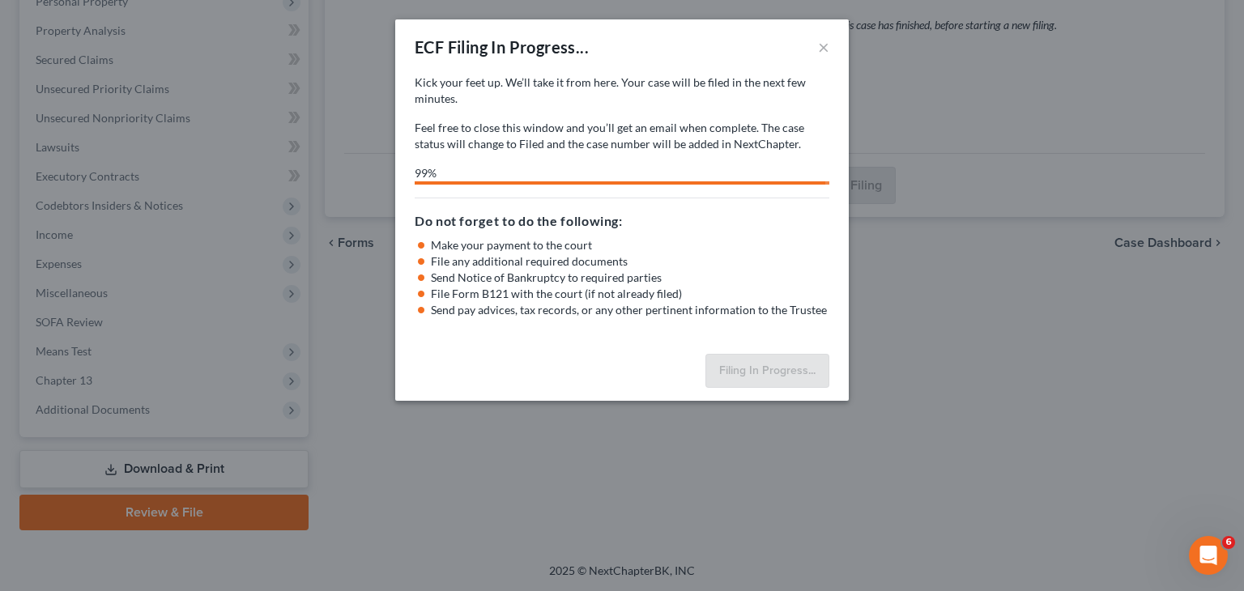
select select "0"
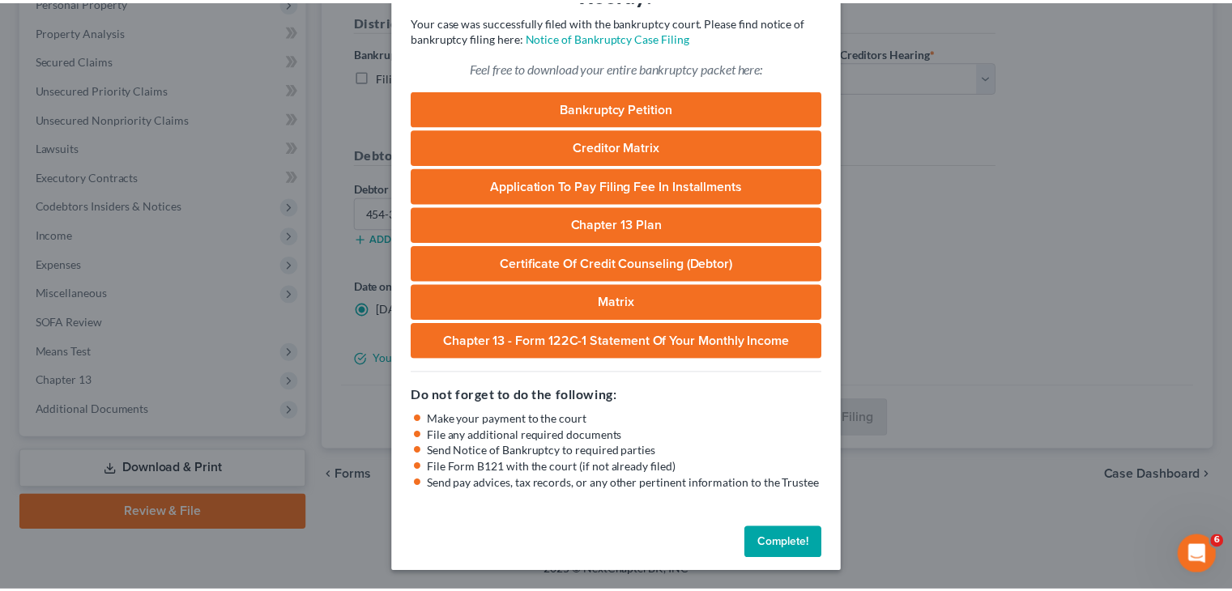
scroll to position [95, 0]
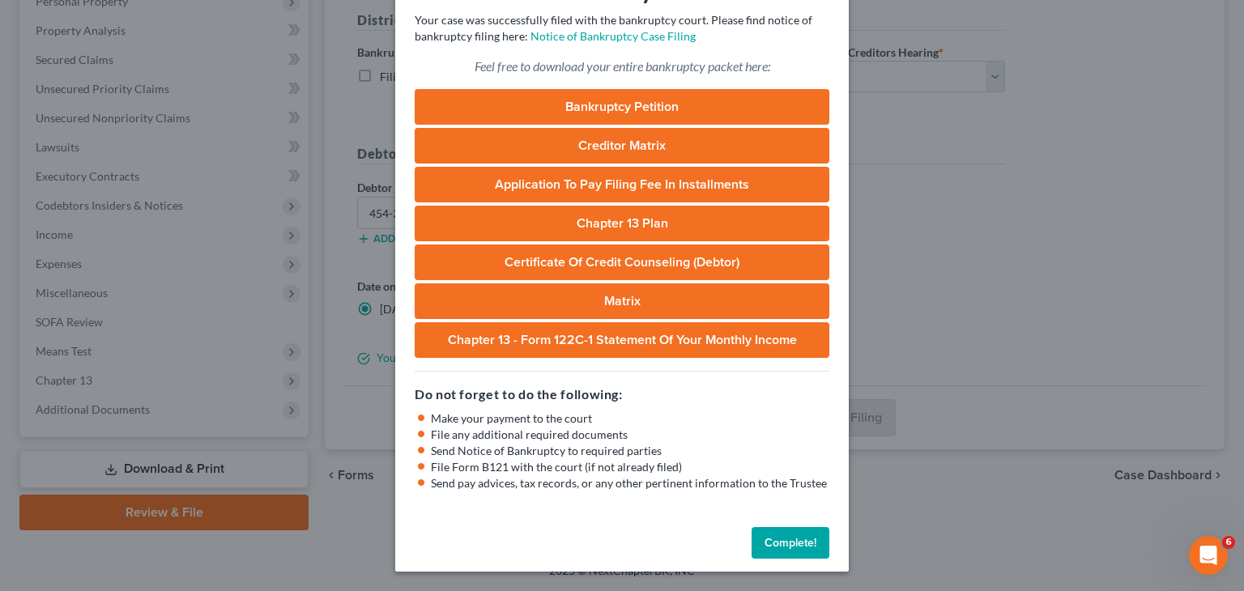
click at [790, 544] on button "Complete!" at bounding box center [790, 543] width 78 height 32
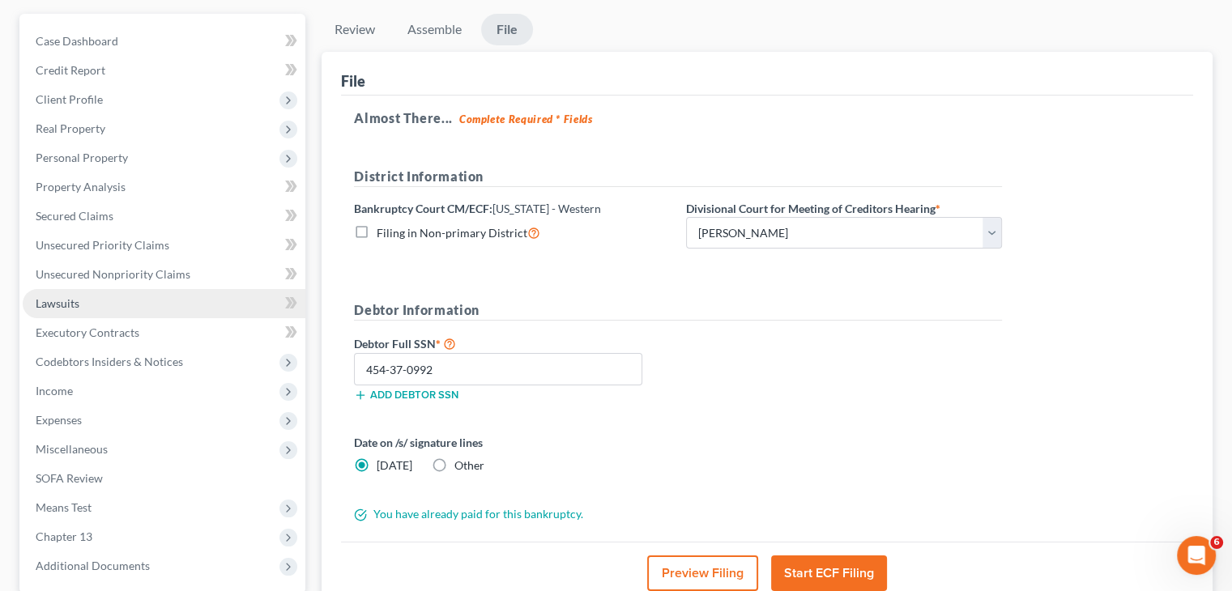
scroll to position [243, 0]
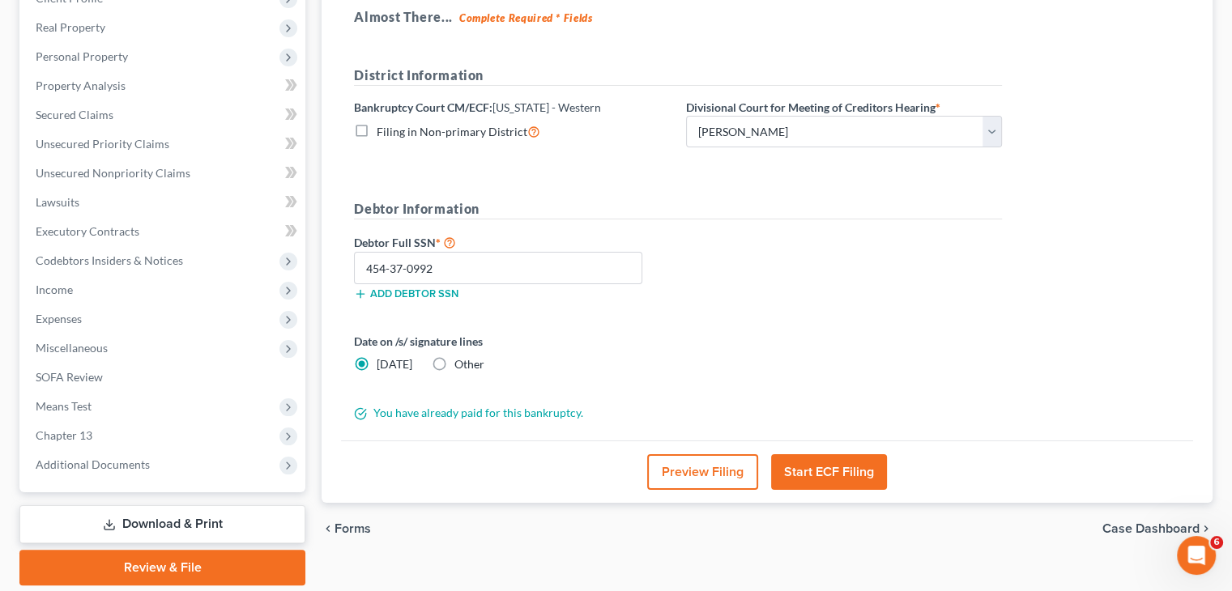
click at [177, 530] on link "Download & Print" at bounding box center [162, 524] width 286 height 38
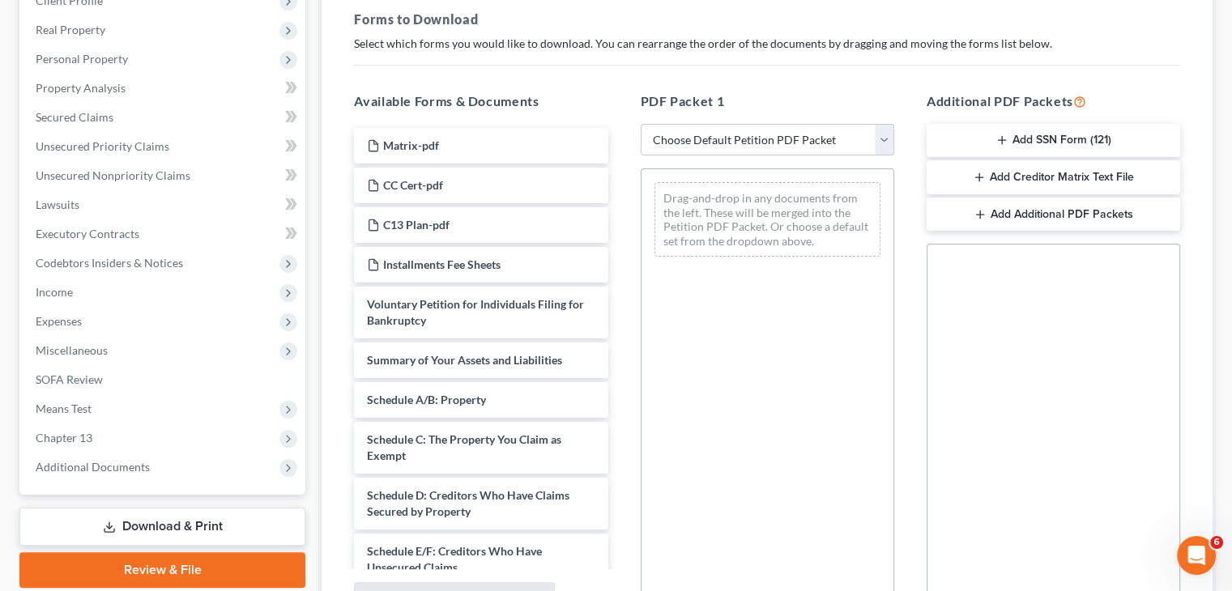
scroll to position [243, 0]
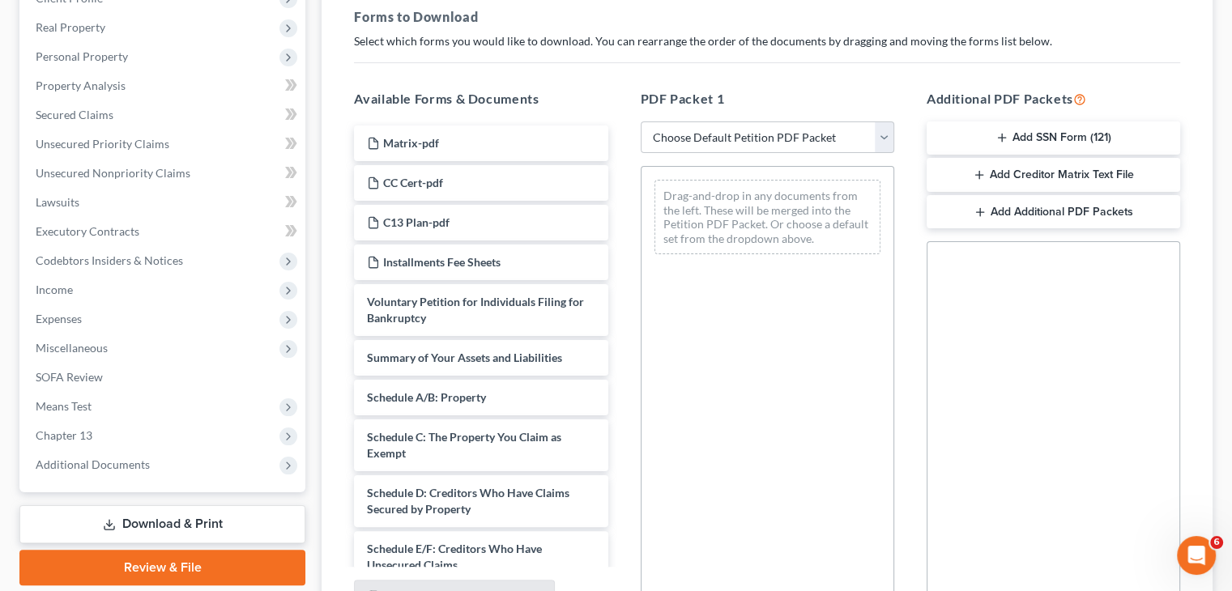
click at [1036, 137] on button "Add SSN Form (121)" at bounding box center [1052, 138] width 253 height 34
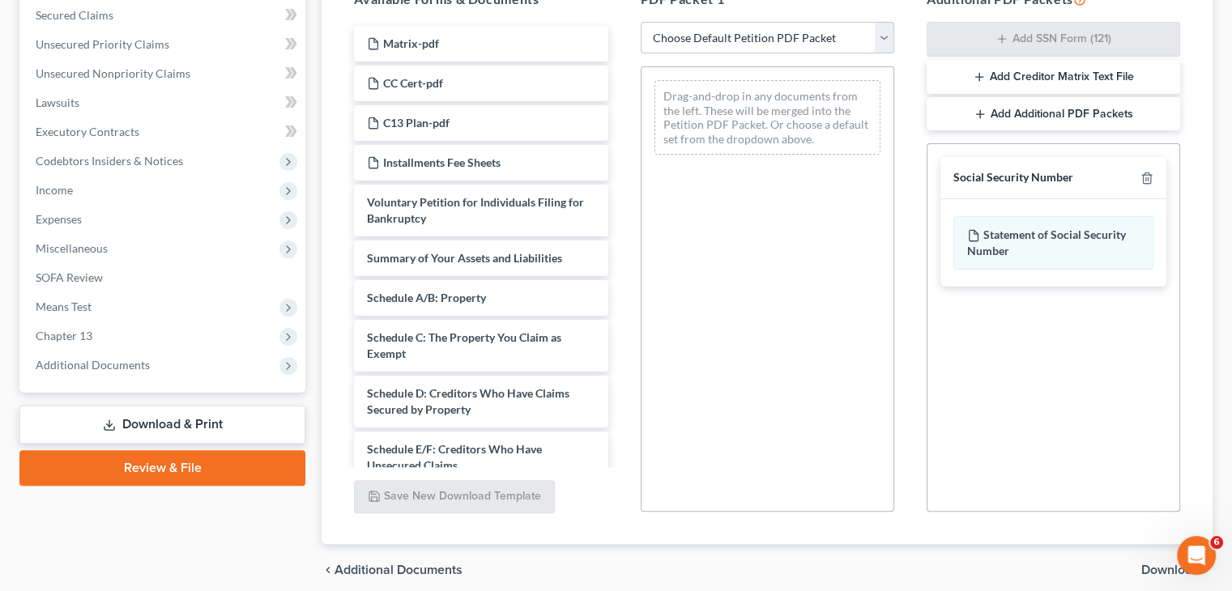
scroll to position [408, 0]
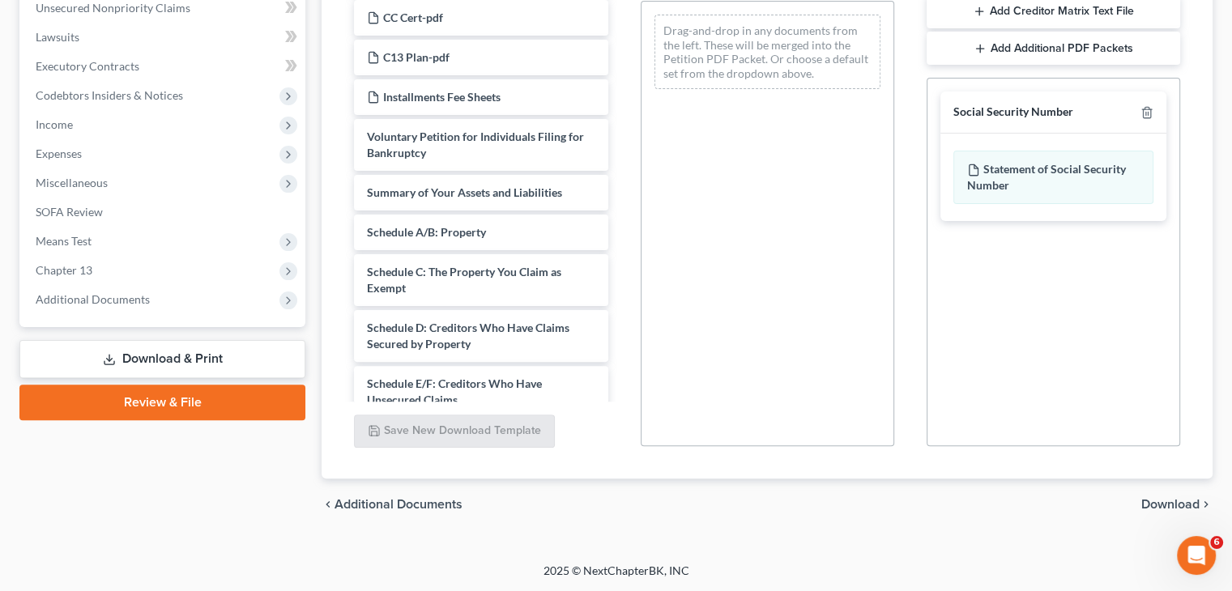
click at [1178, 504] on span "Download" at bounding box center [1170, 504] width 58 height 13
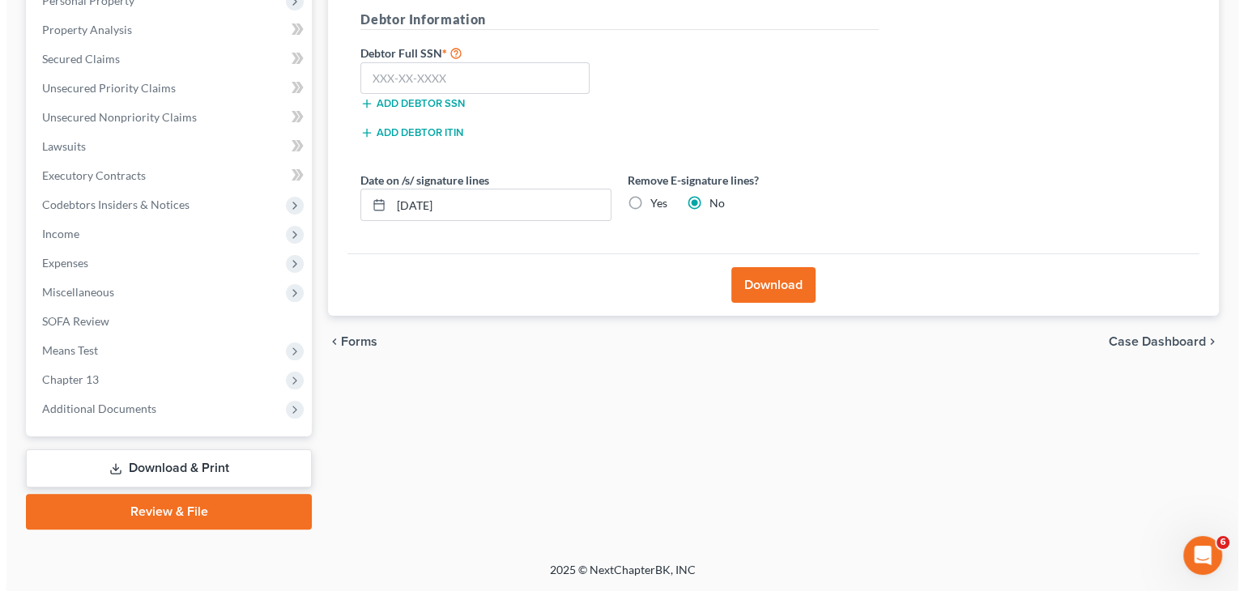
scroll to position [298, 0]
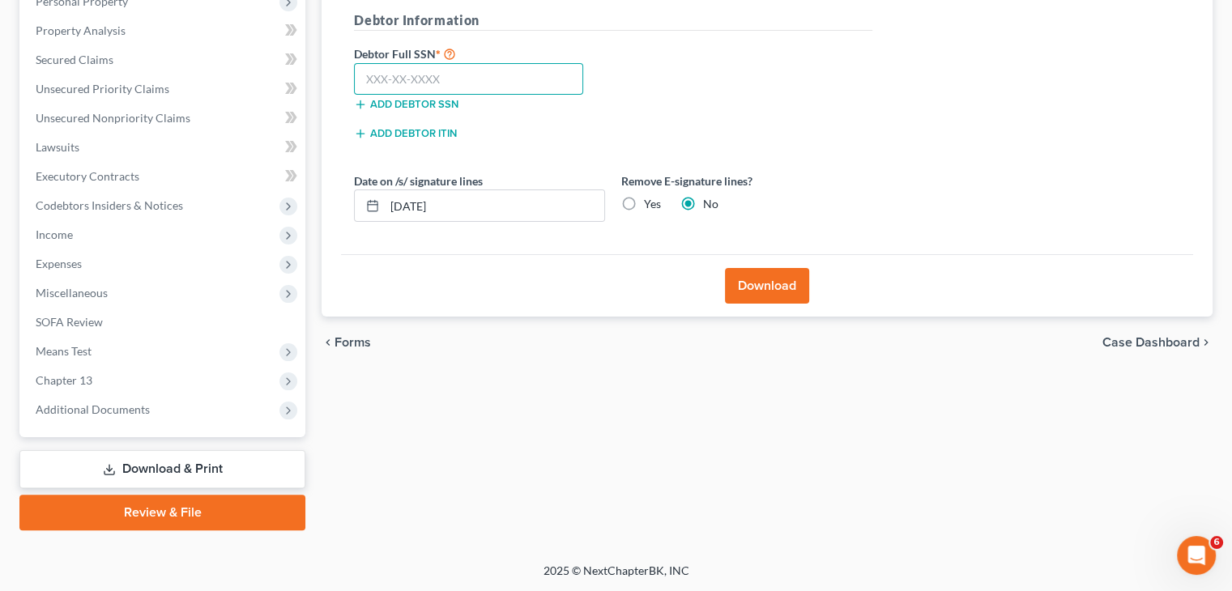
click at [424, 74] on input "text" at bounding box center [468, 79] width 229 height 32
type input "454-37-0992"
click at [770, 276] on button "Download" at bounding box center [767, 286] width 84 height 36
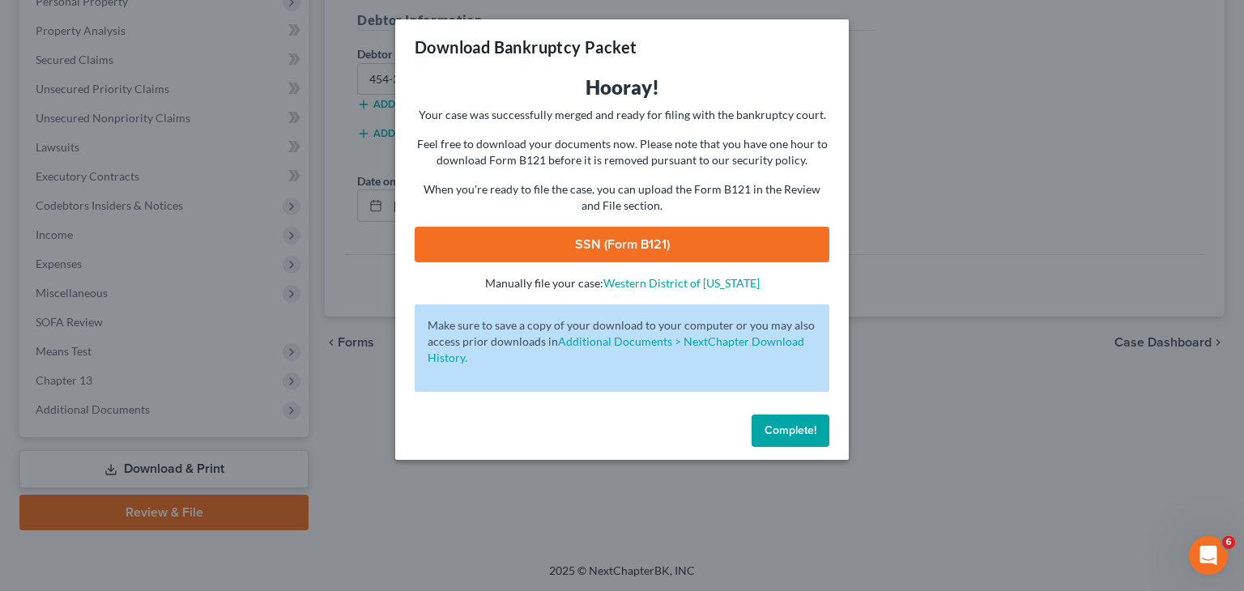
click at [684, 244] on link "SSN (Form B121)" at bounding box center [622, 245] width 415 height 36
